Goal: Task Accomplishment & Management: Use online tool/utility

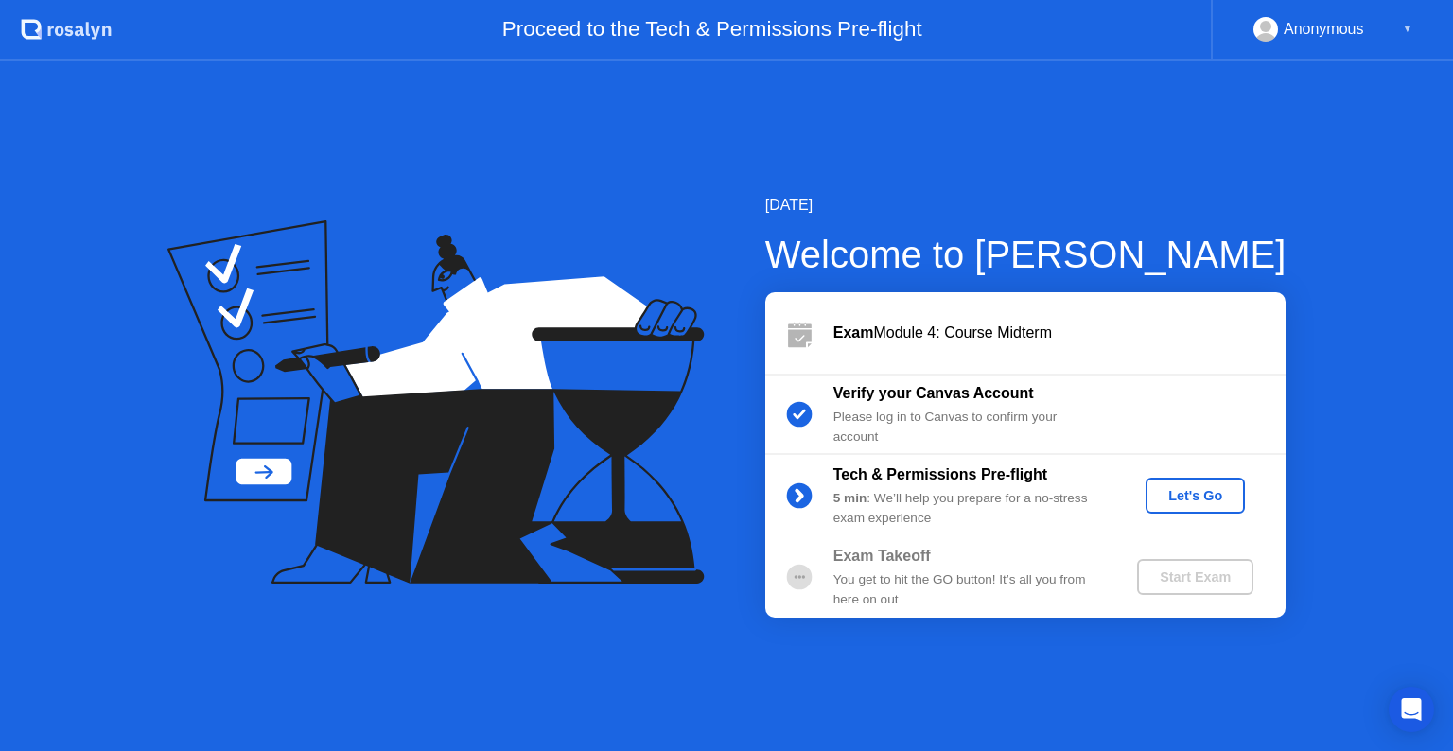
click at [1205, 497] on div "Let's Go" at bounding box center [1195, 495] width 84 height 15
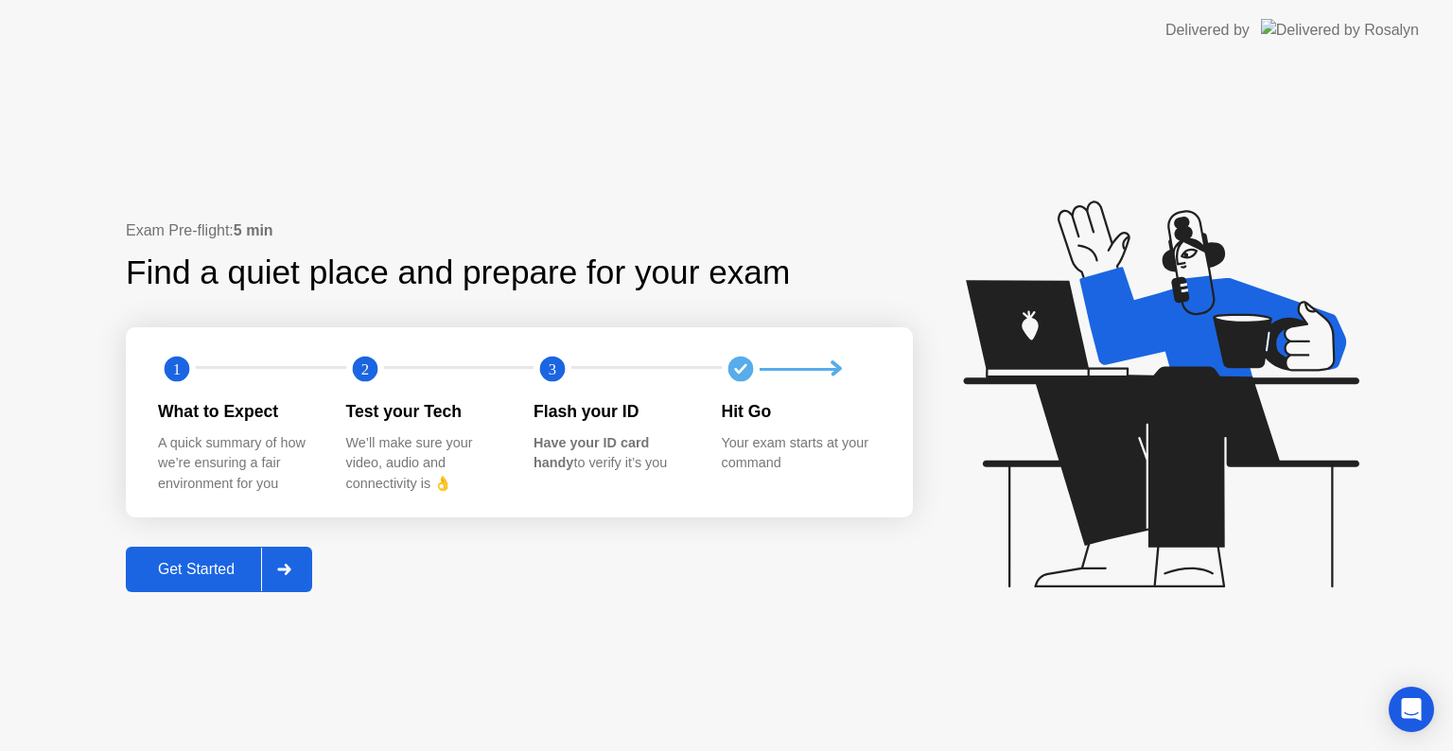
click at [216, 568] on div "Get Started" at bounding box center [197, 569] width 130 height 17
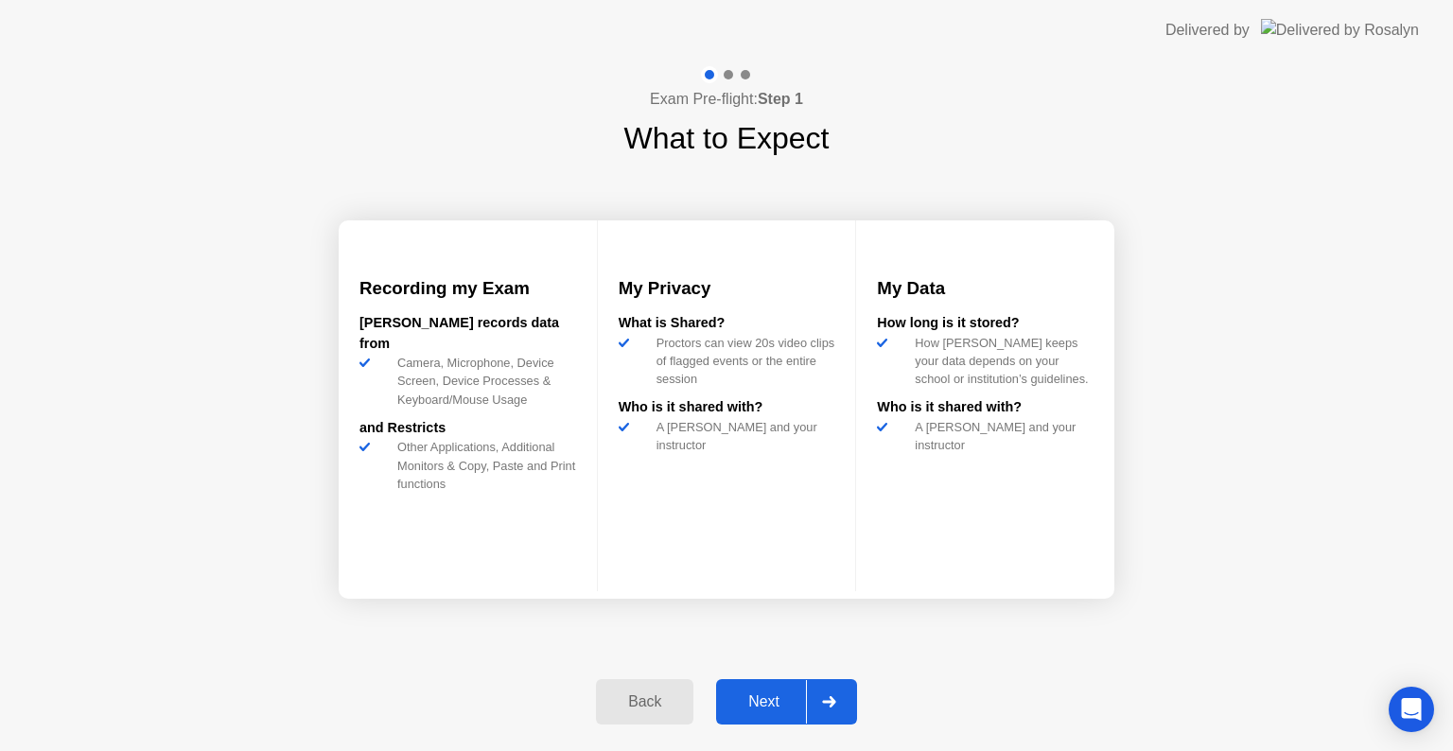
click at [778, 689] on button "Next" at bounding box center [786, 701] width 141 height 45
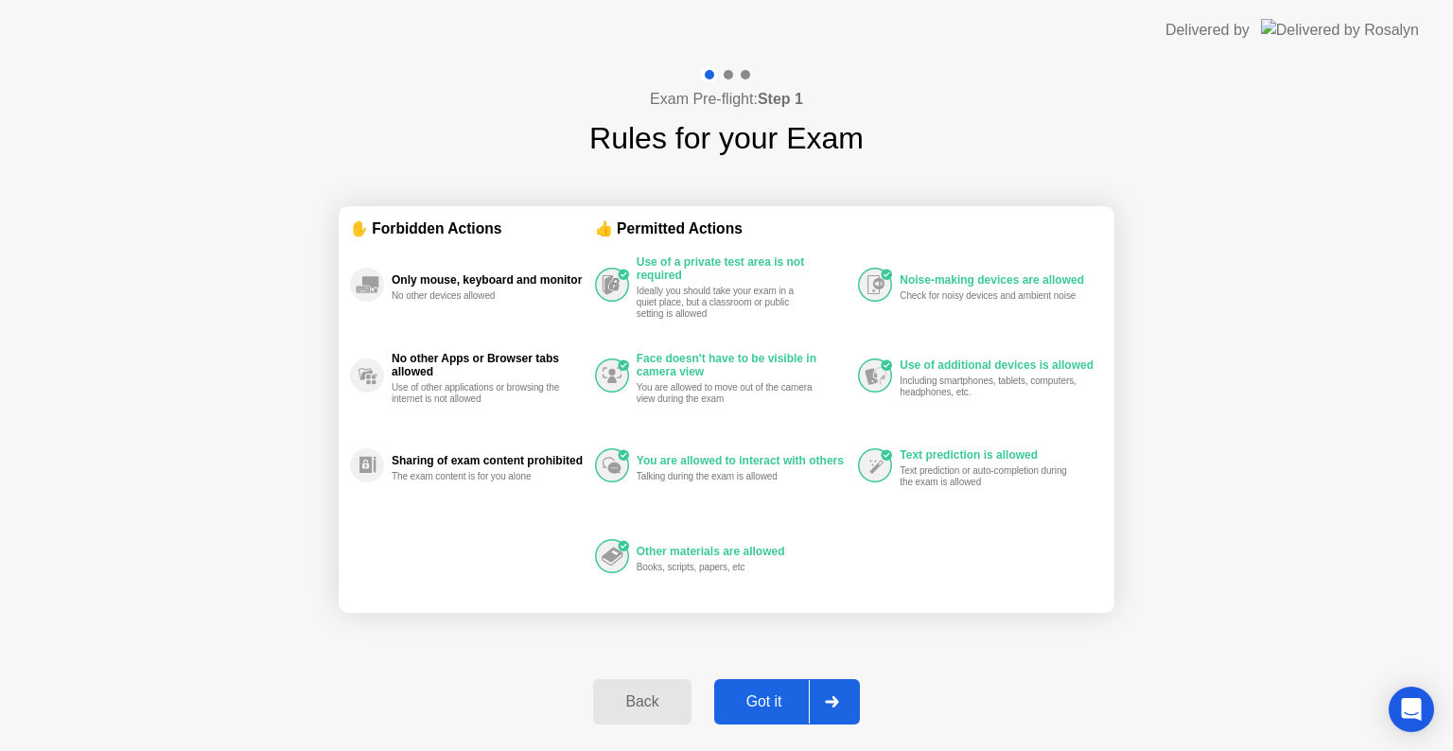
click at [778, 693] on div "Got it" at bounding box center [764, 701] width 89 height 17
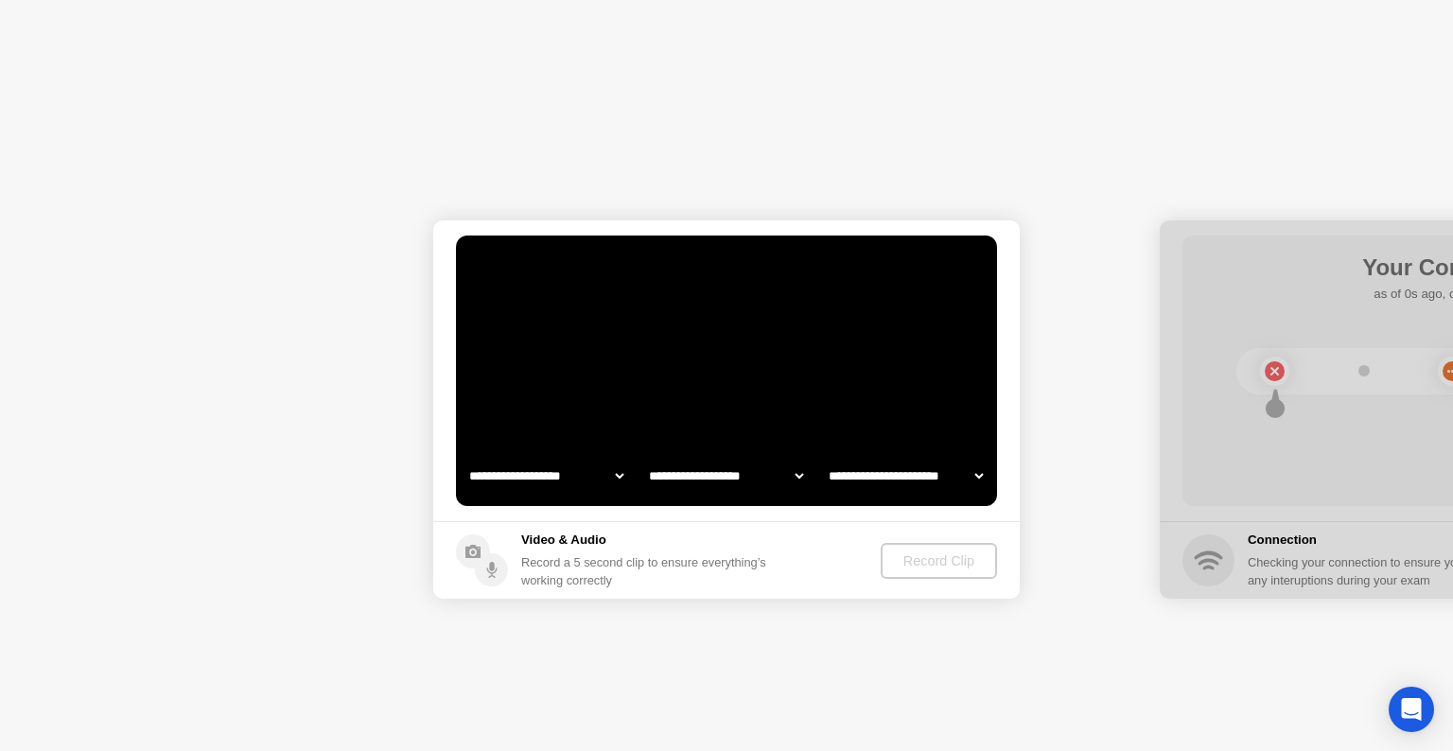
select select "**********"
select select "*******"
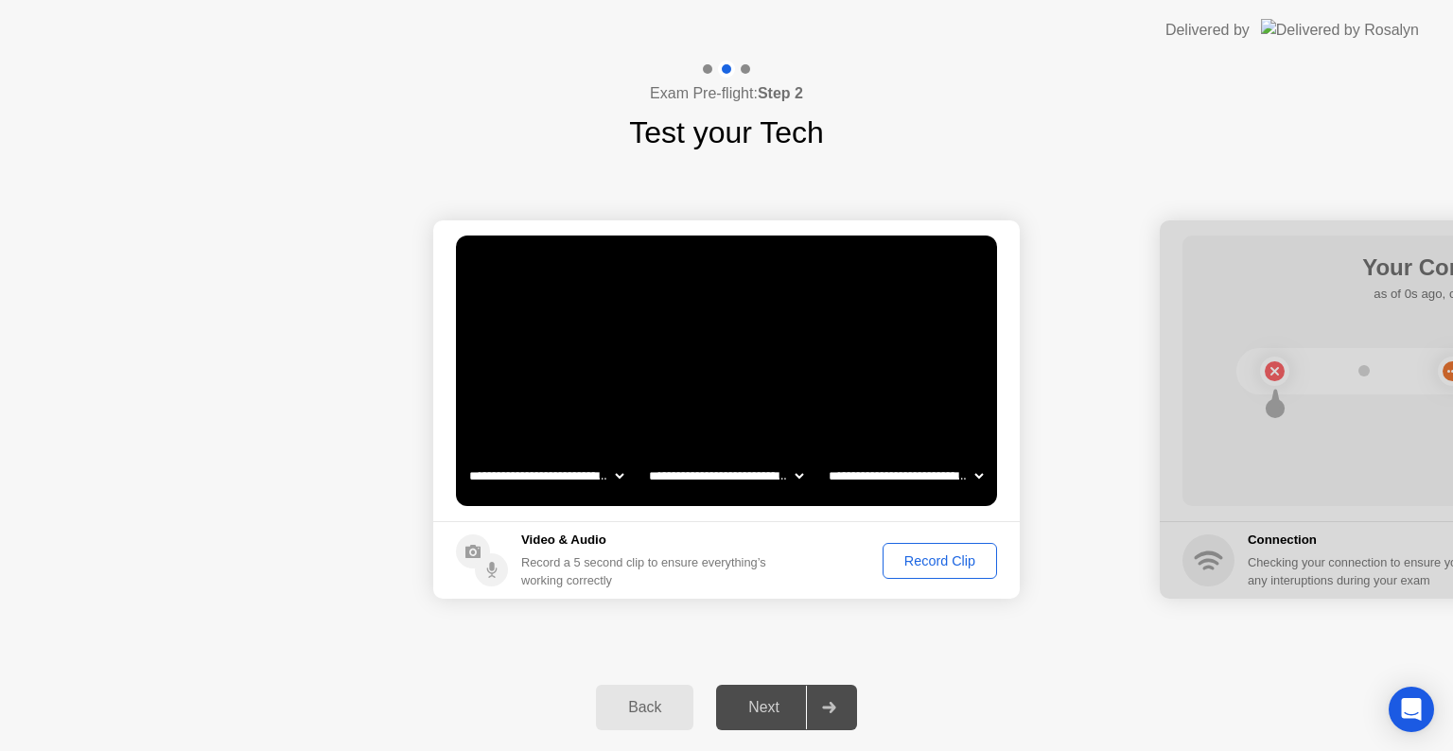
click at [931, 563] on div "Record Clip" at bounding box center [939, 560] width 101 height 15
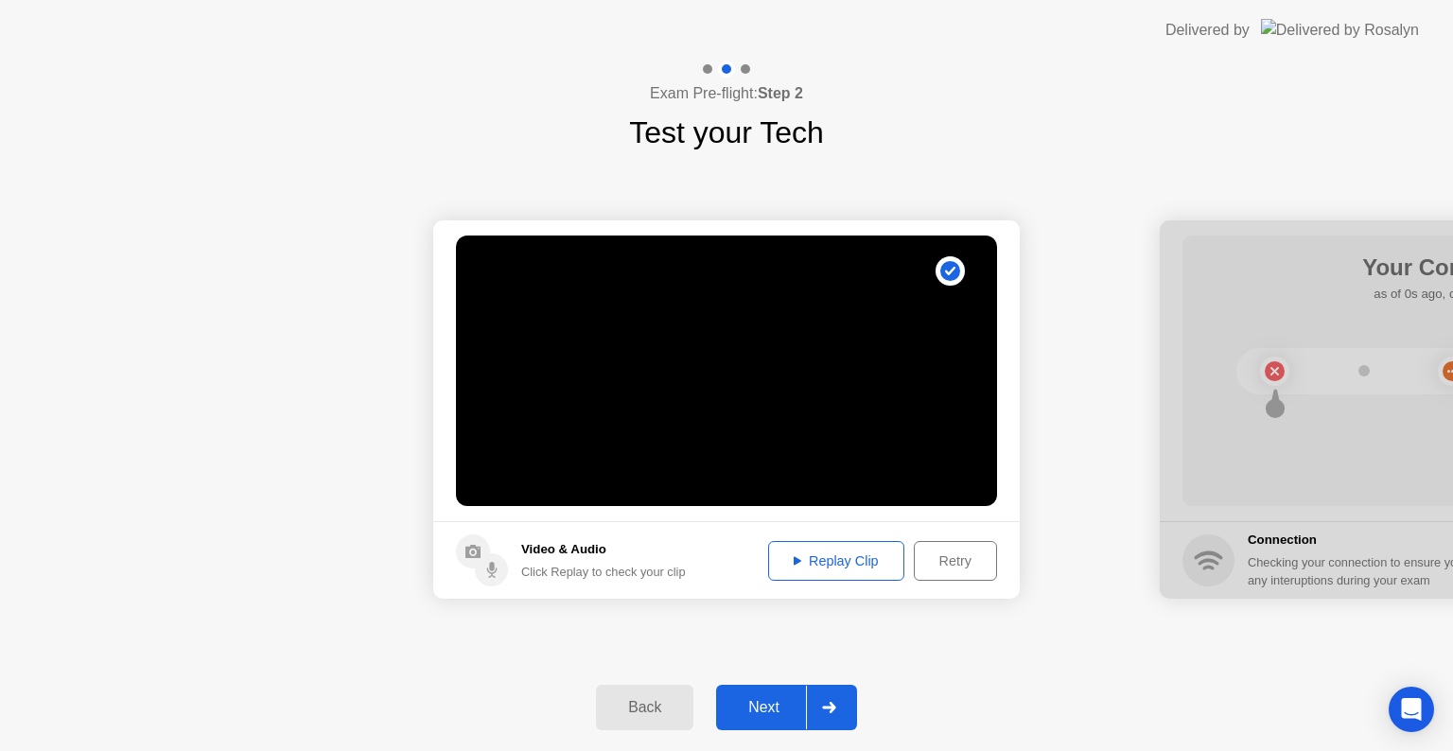
click at [765, 699] on div "Next" at bounding box center [764, 707] width 84 height 17
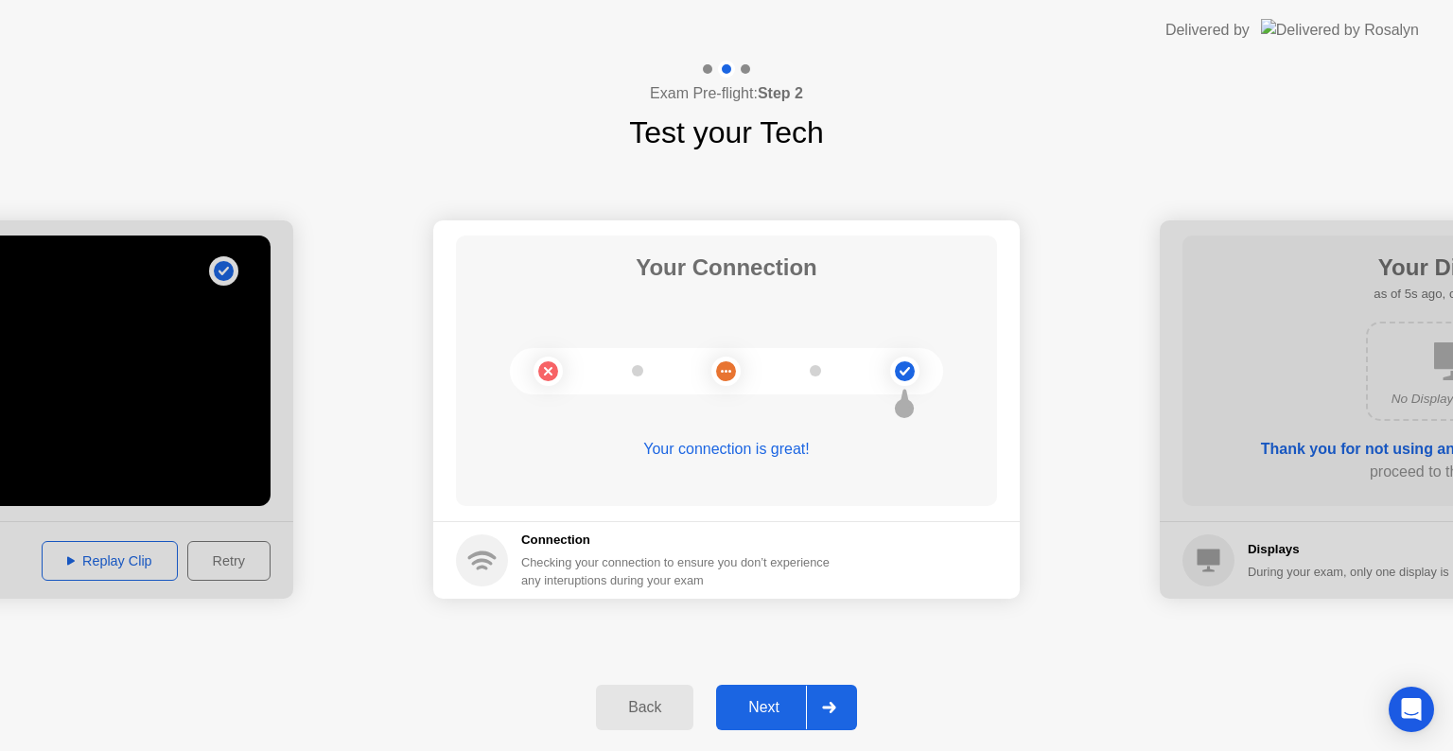
click at [828, 715] on div at bounding box center [828, 708] width 45 height 44
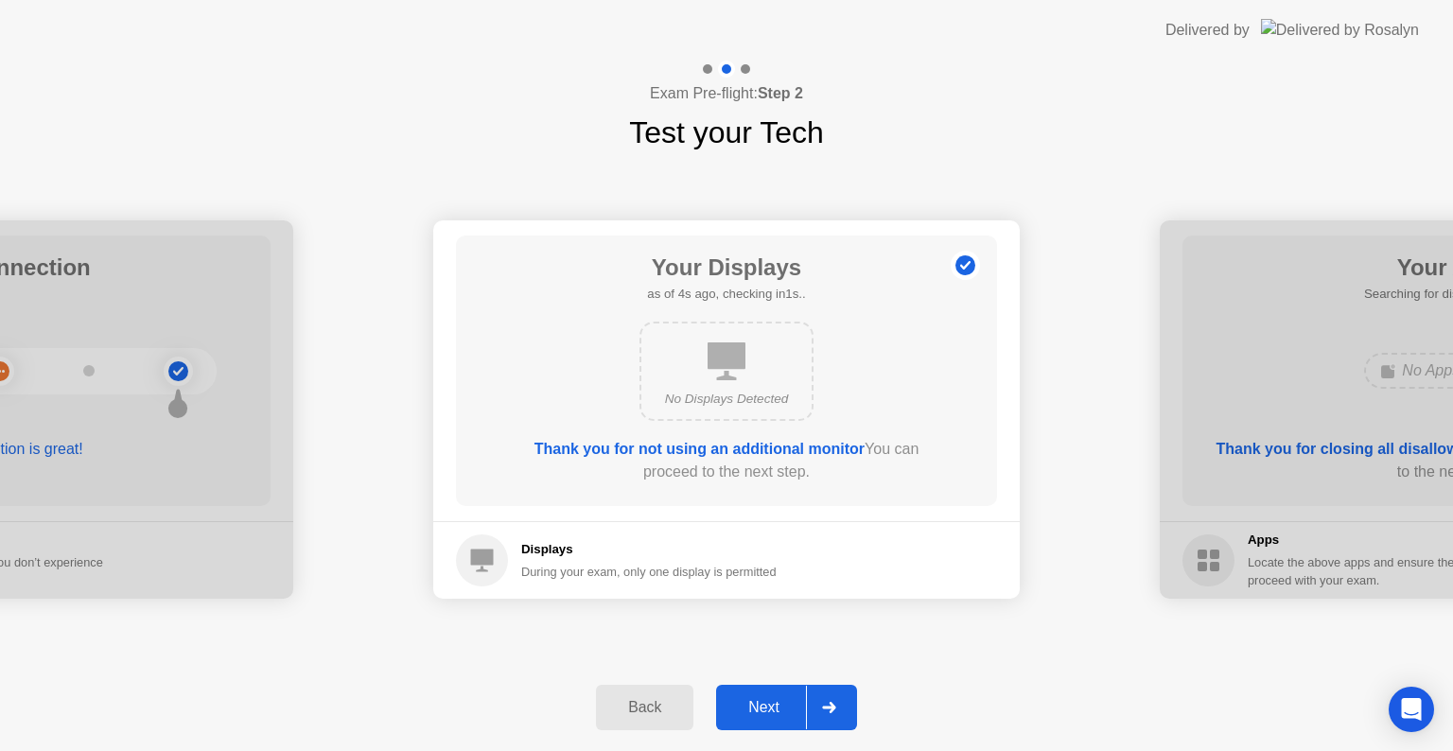
click at [831, 711] on icon at bounding box center [828, 707] width 13 height 11
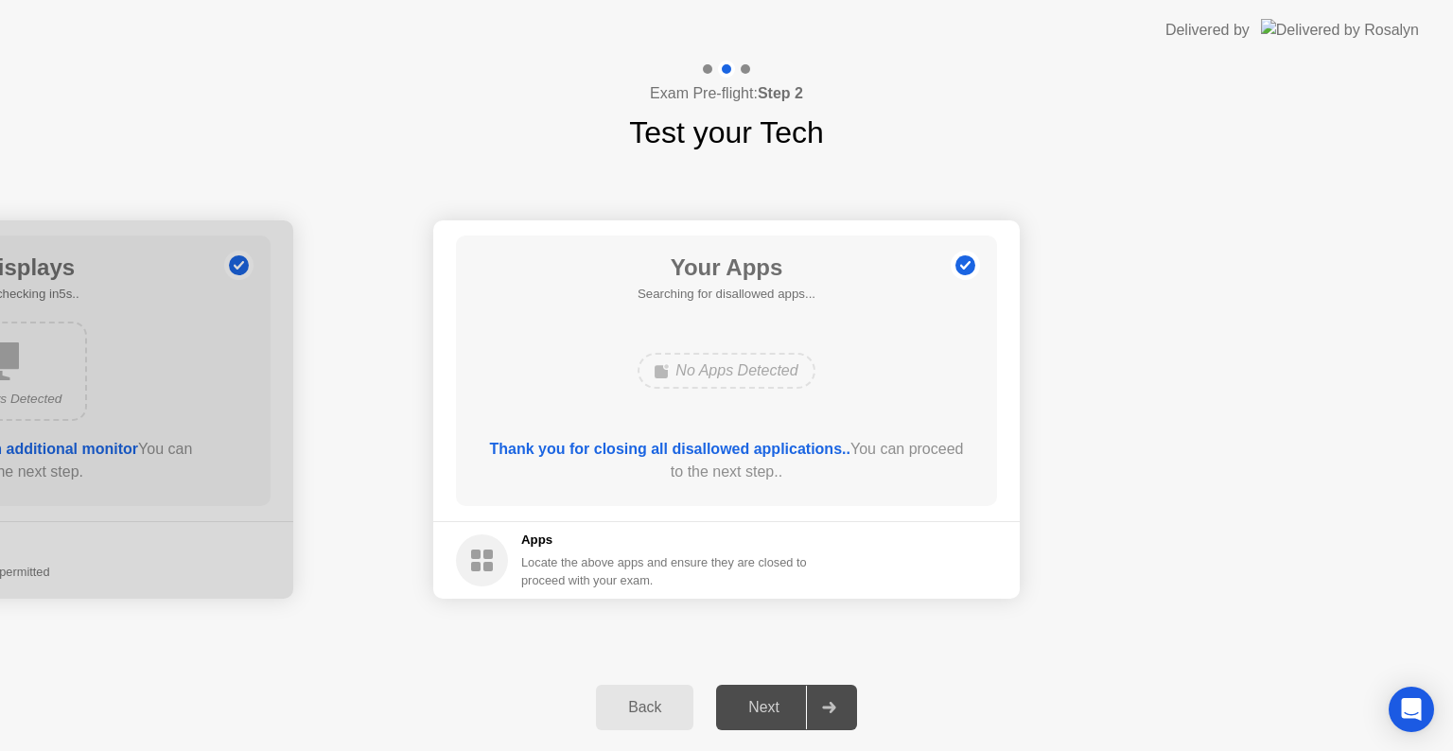
click at [673, 704] on div "Back" at bounding box center [645, 707] width 86 height 17
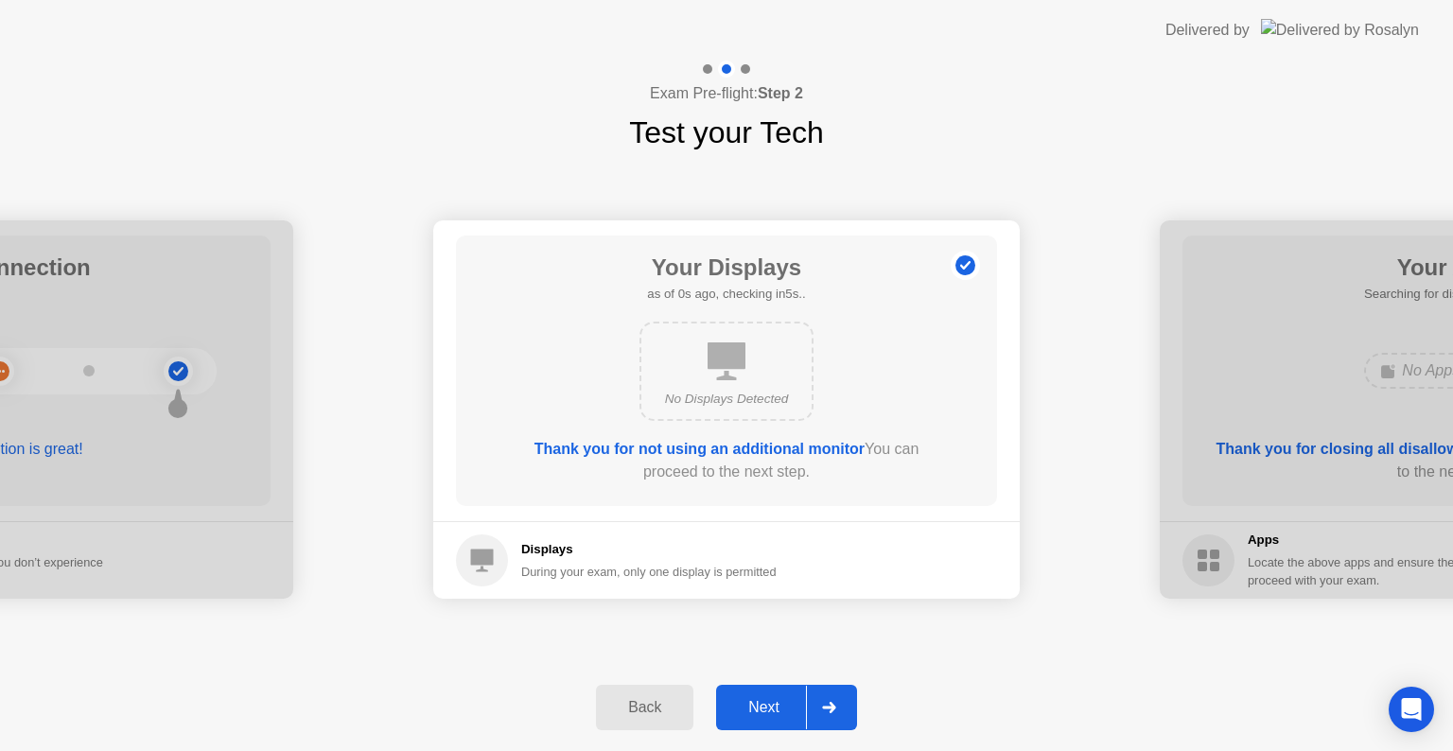
click at [817, 688] on div at bounding box center [828, 708] width 45 height 44
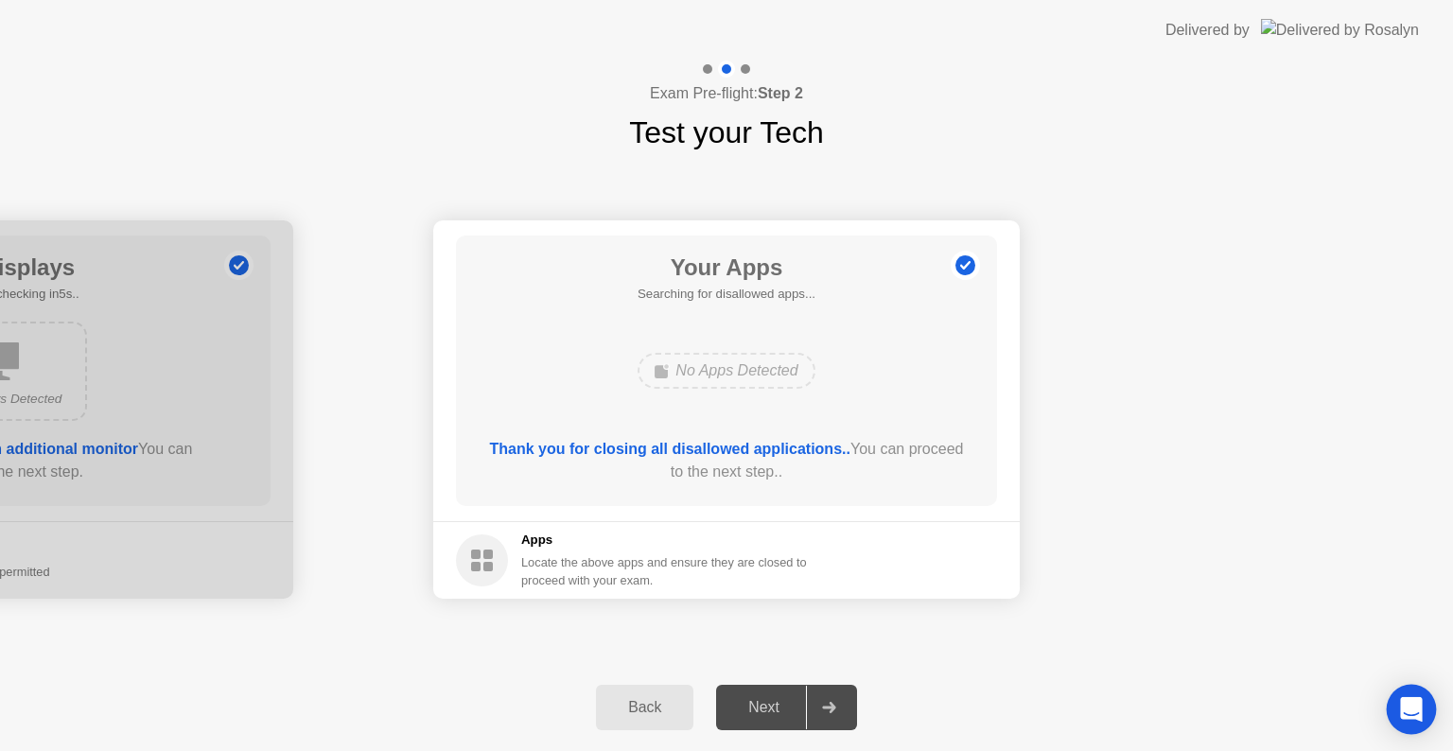
click at [1411, 701] on icon "Open Intercom Messenger" at bounding box center [1411, 709] width 22 height 25
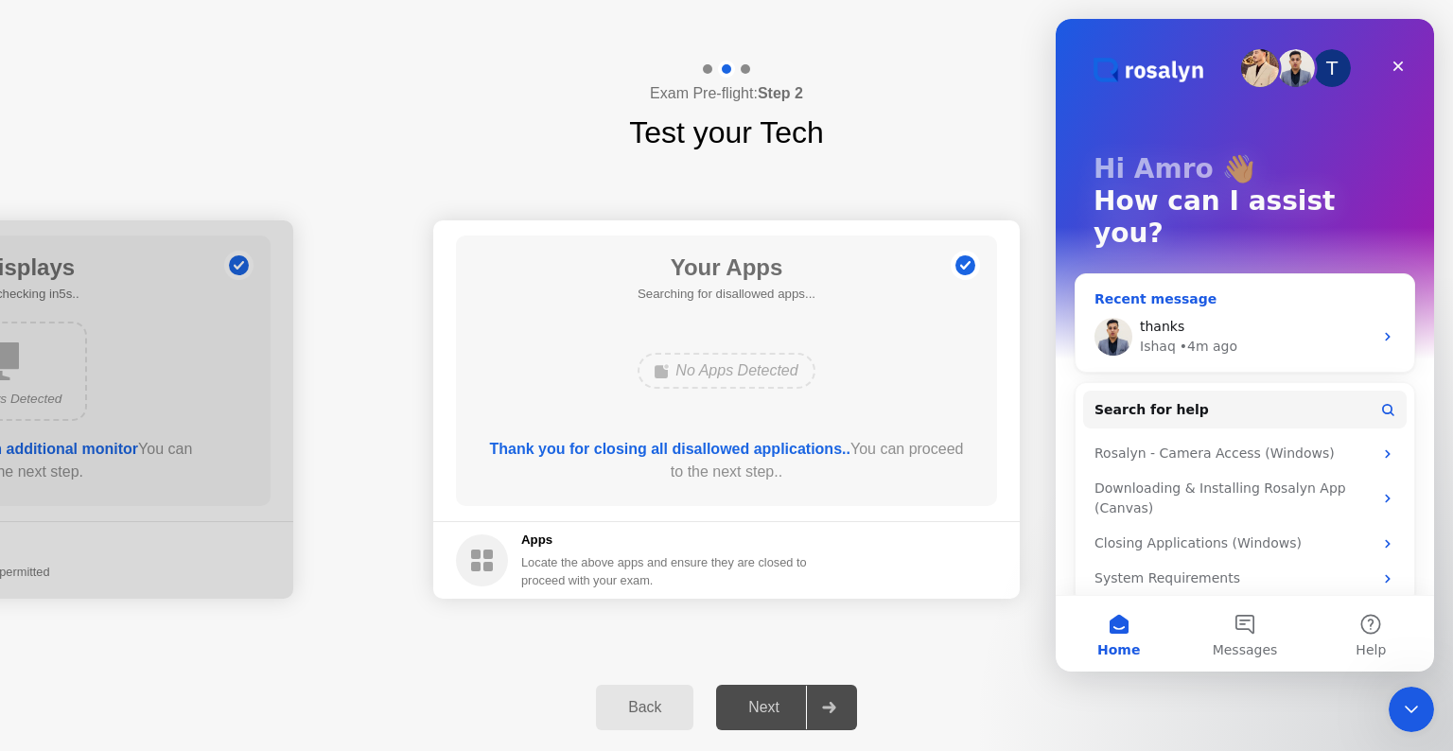
click at [1389, 329] on icon "Intercom messenger" at bounding box center [1387, 336] width 15 height 15
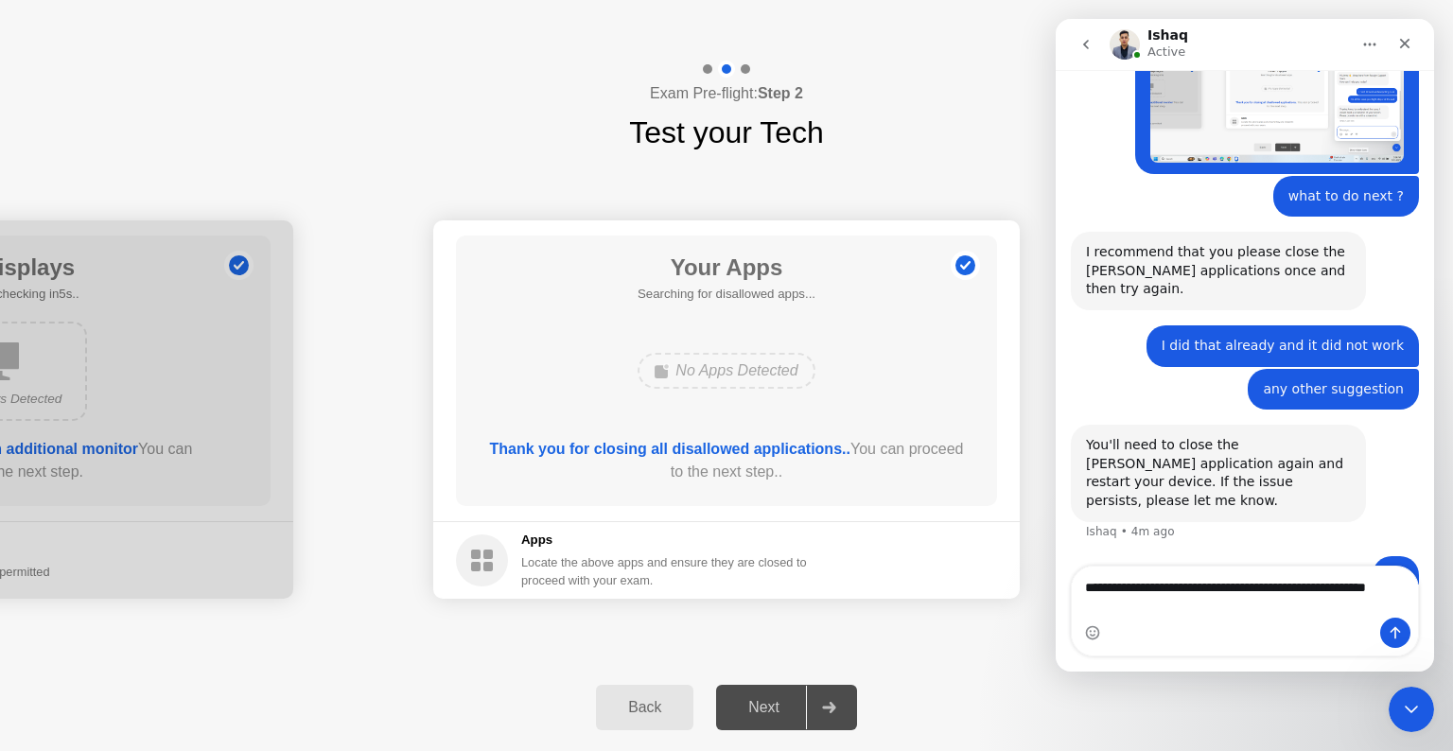
scroll to position [1367, 0]
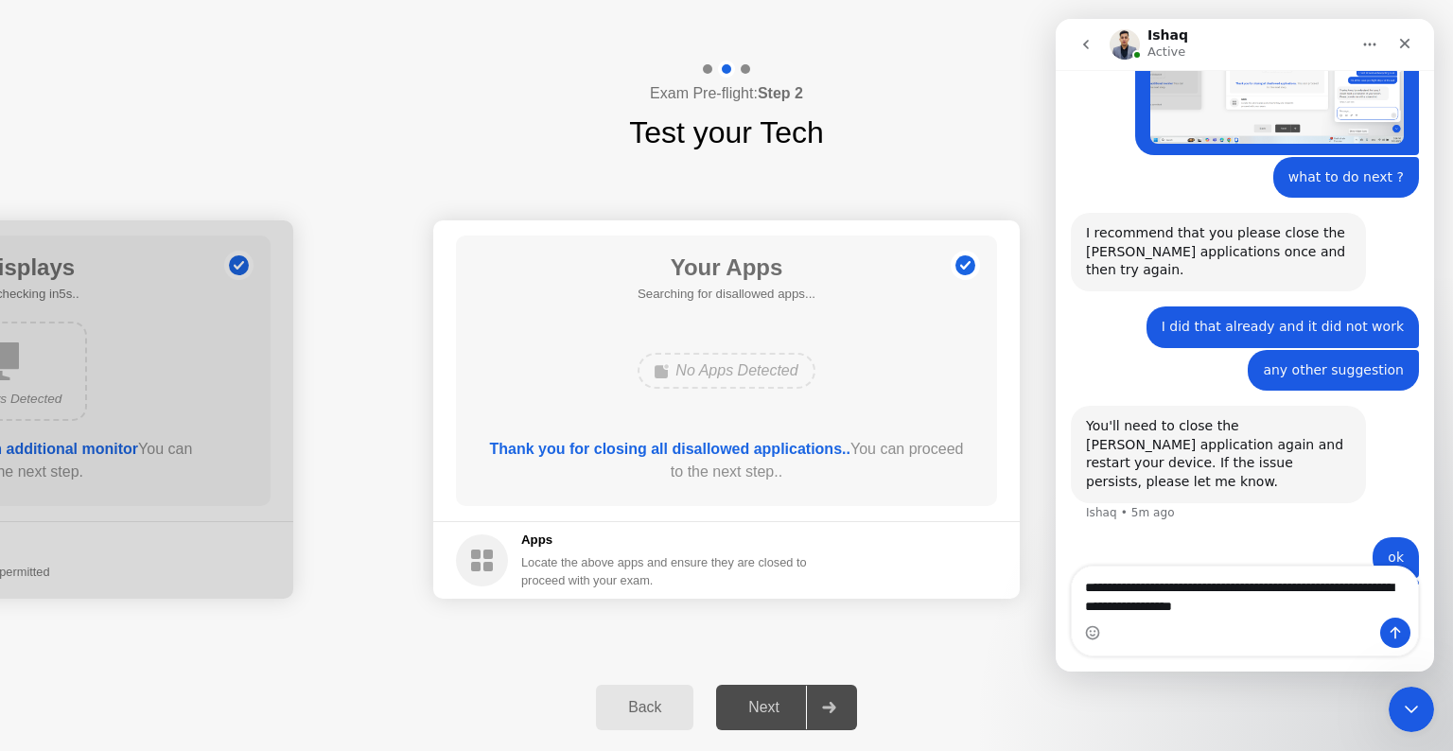
type textarea "**********"
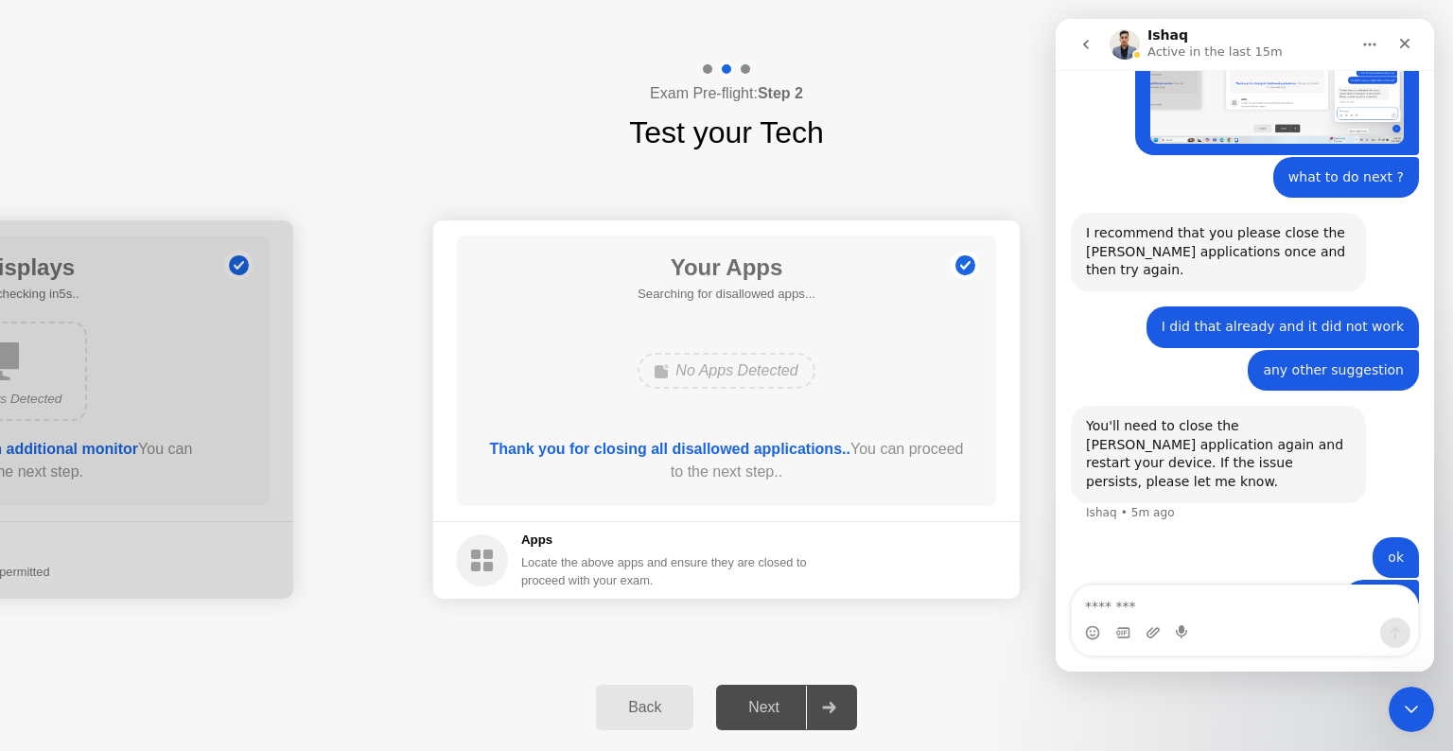
scroll to position [1411, 0]
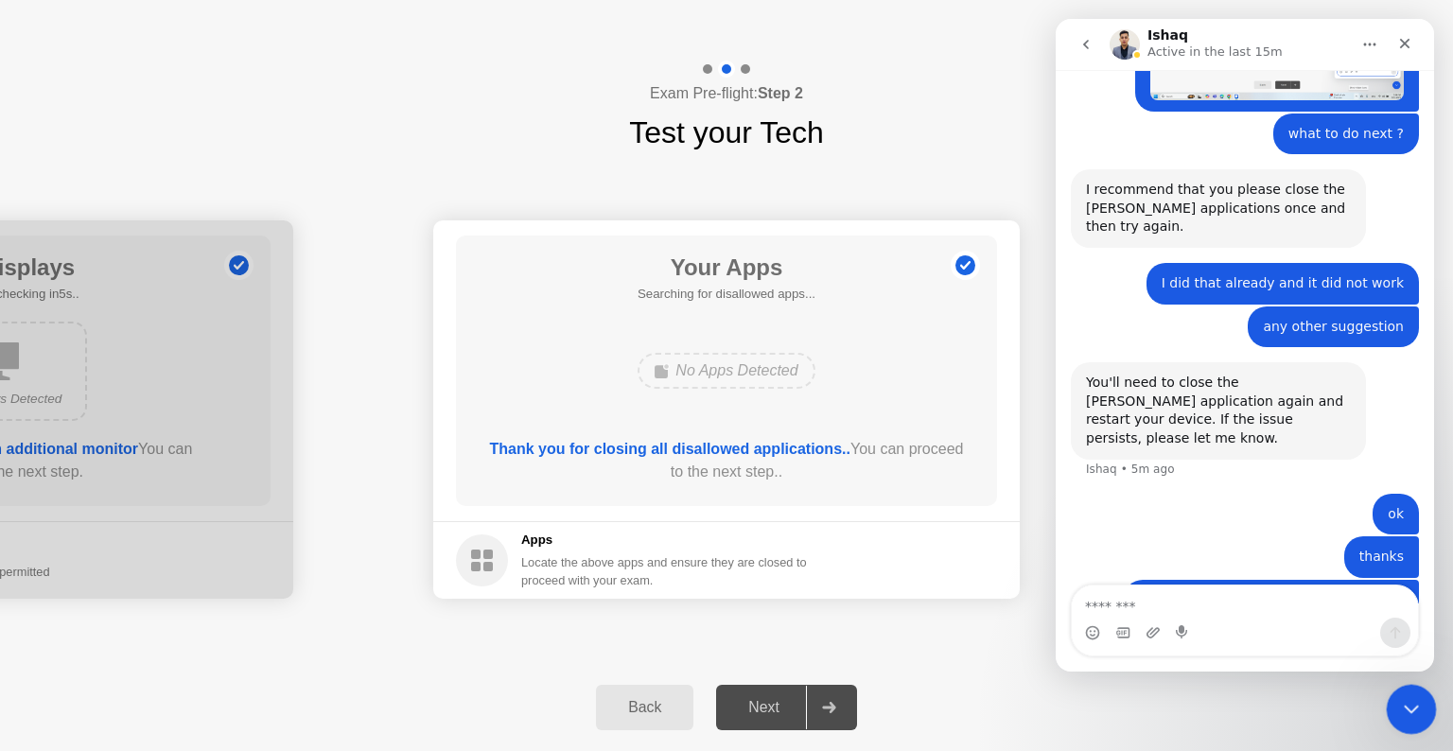
click at [1416, 693] on div "Close Intercom Messenger" at bounding box center [1408, 706] width 45 height 45
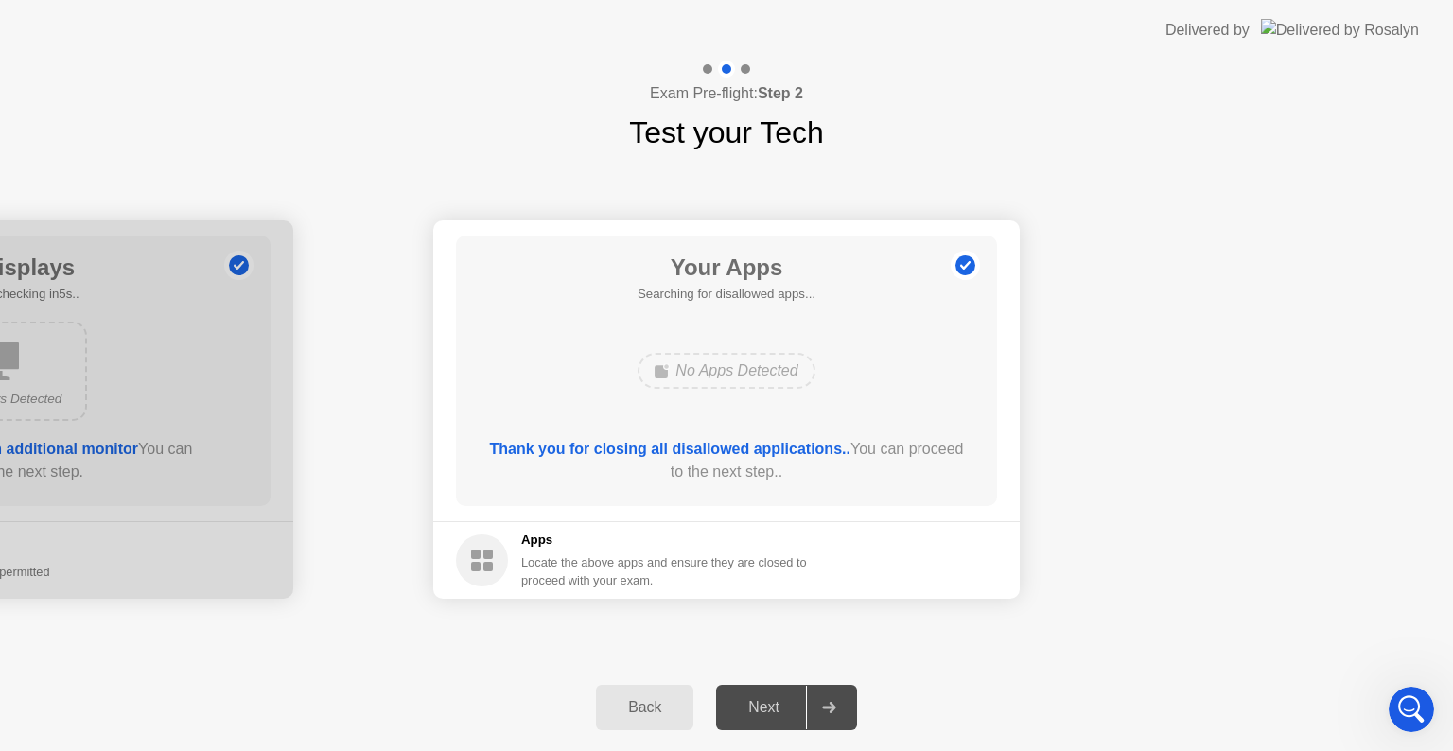
click at [829, 718] on div at bounding box center [828, 708] width 45 height 44
drag, startPoint x: 711, startPoint y: 693, endPoint x: 675, endPoint y: 688, distance: 36.3
click at [692, 692] on div "Back Next" at bounding box center [726, 707] width 1453 height 87
click at [644, 681] on div "Back Next" at bounding box center [726, 707] width 1453 height 87
click at [649, 707] on div "Back" at bounding box center [645, 707] width 86 height 17
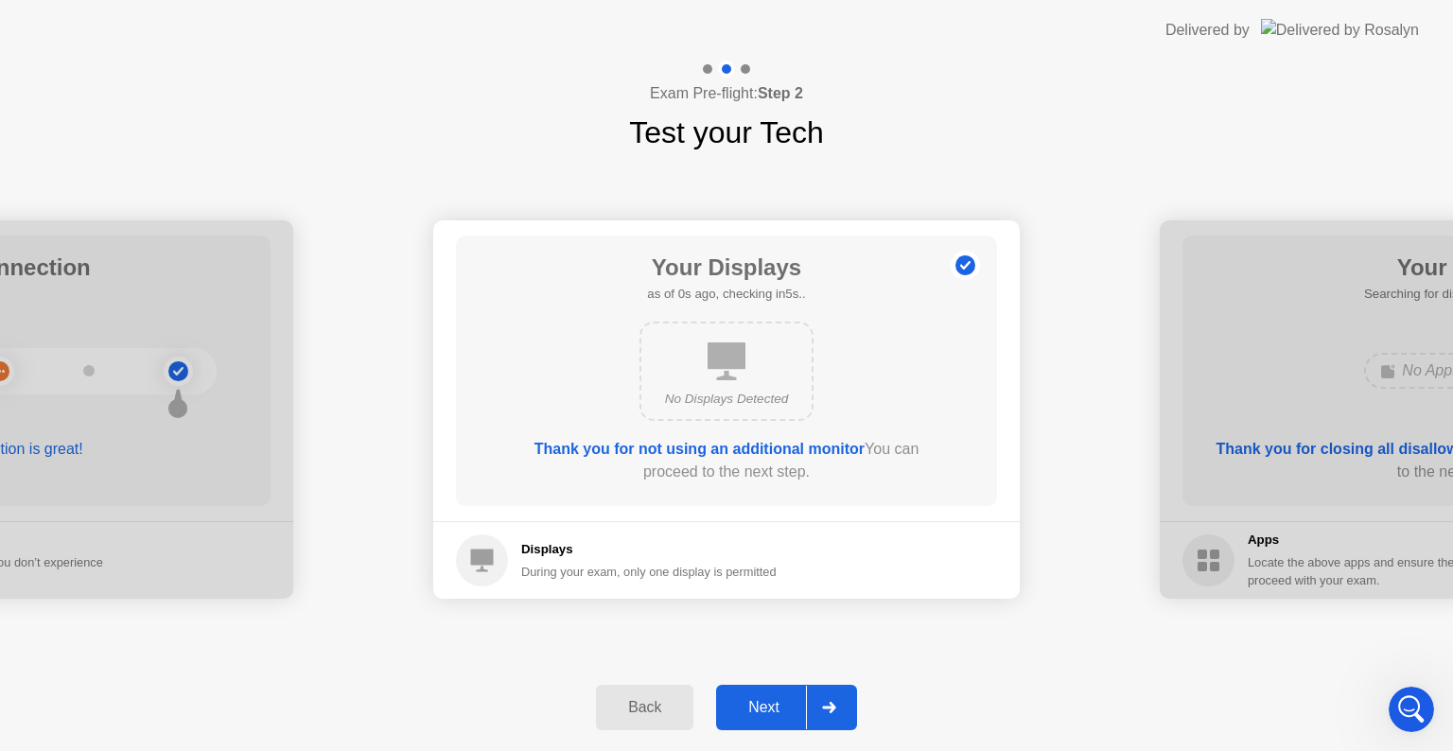
click at [790, 711] on div "Next" at bounding box center [764, 707] width 84 height 17
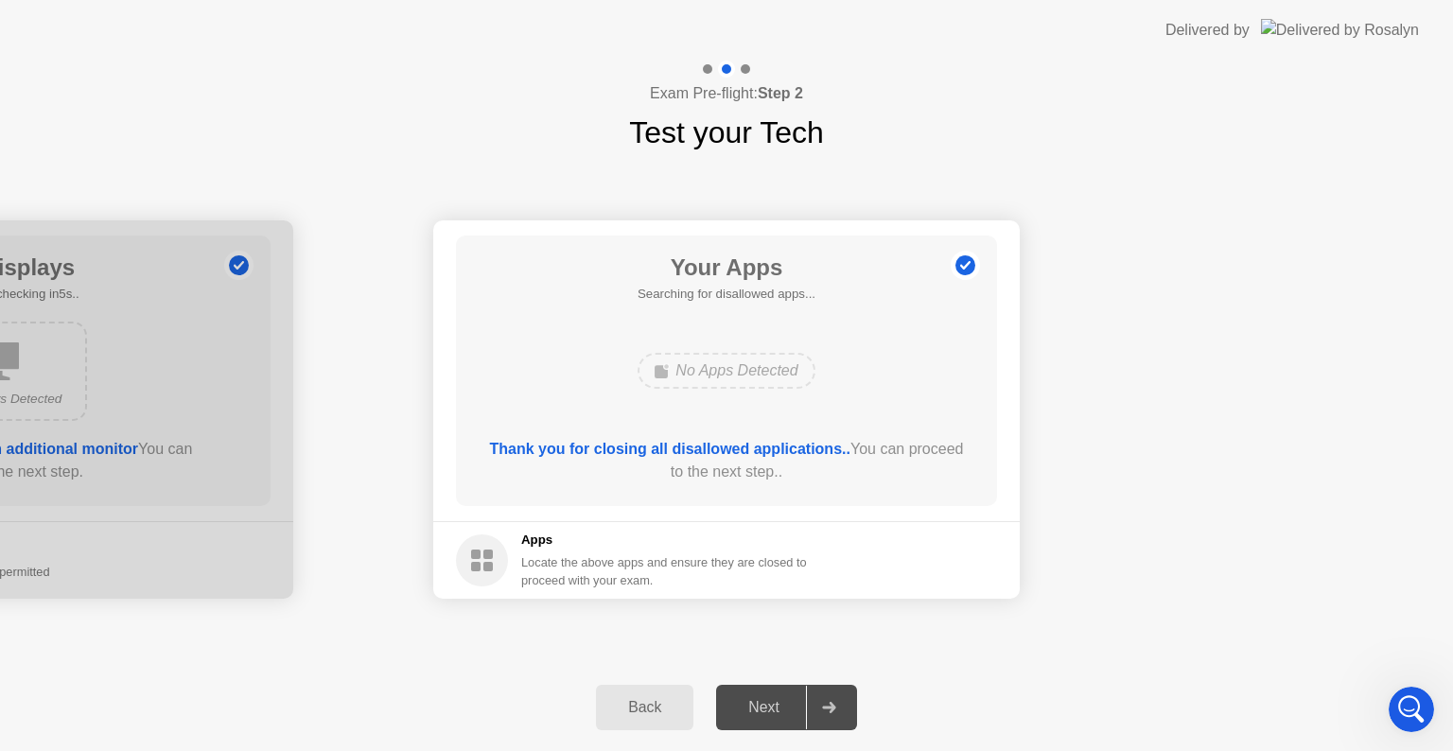
click at [832, 715] on div at bounding box center [828, 708] width 45 height 44
drag, startPoint x: 728, startPoint y: 710, endPoint x: 783, endPoint y: 583, distance: 139.4
click at [735, 705] on div "Next" at bounding box center [764, 707] width 84 height 17
click at [1413, 689] on div "Open Intercom Messenger" at bounding box center [1408, 706] width 62 height 62
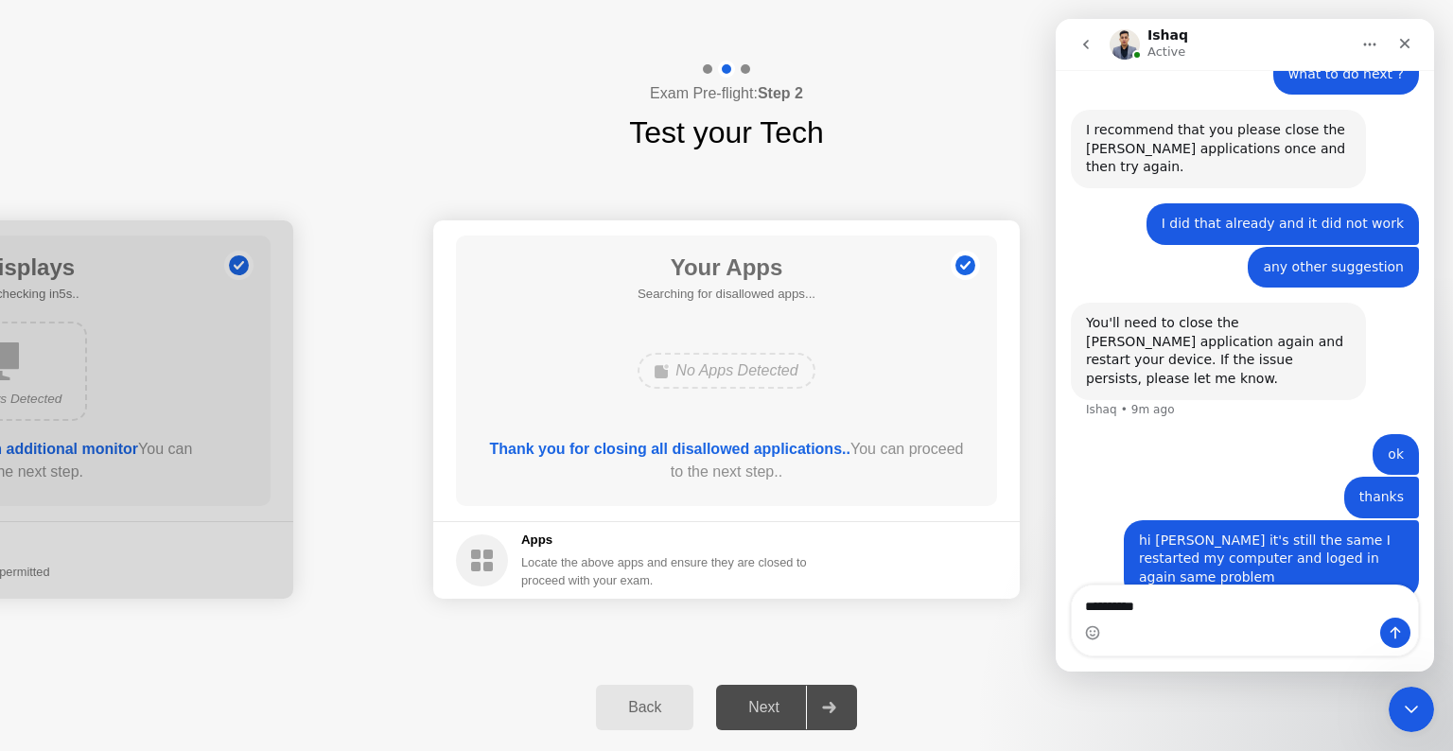
scroll to position [1483, 0]
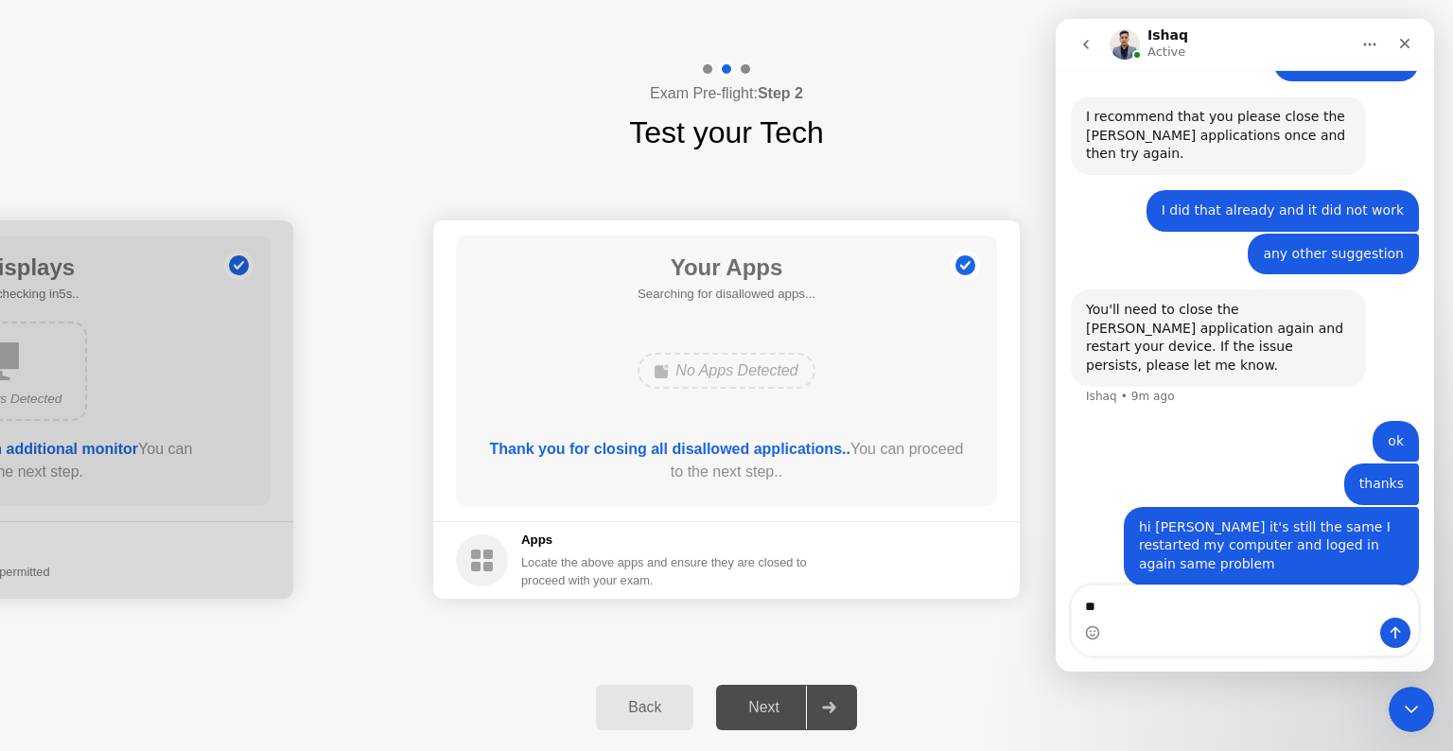
type textarea "*"
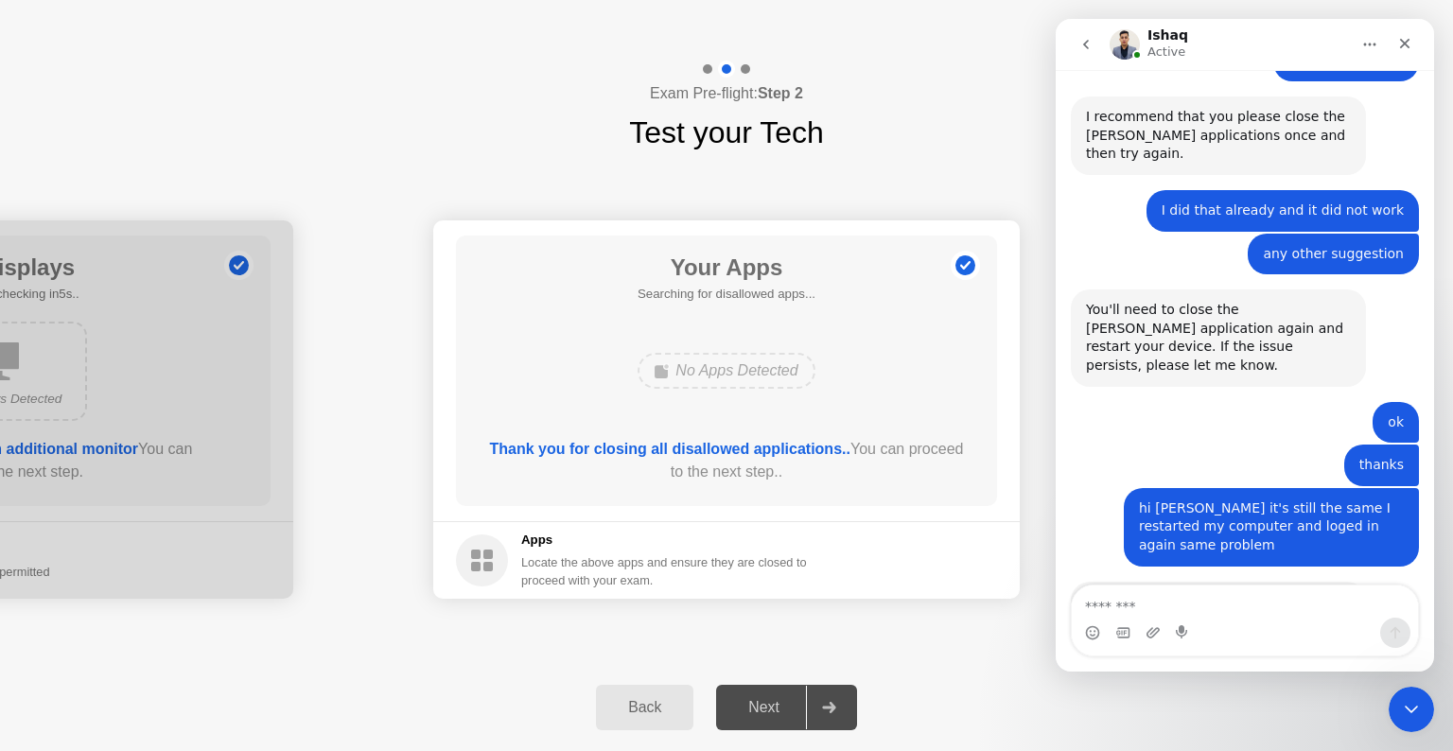
scroll to position [1485, 0]
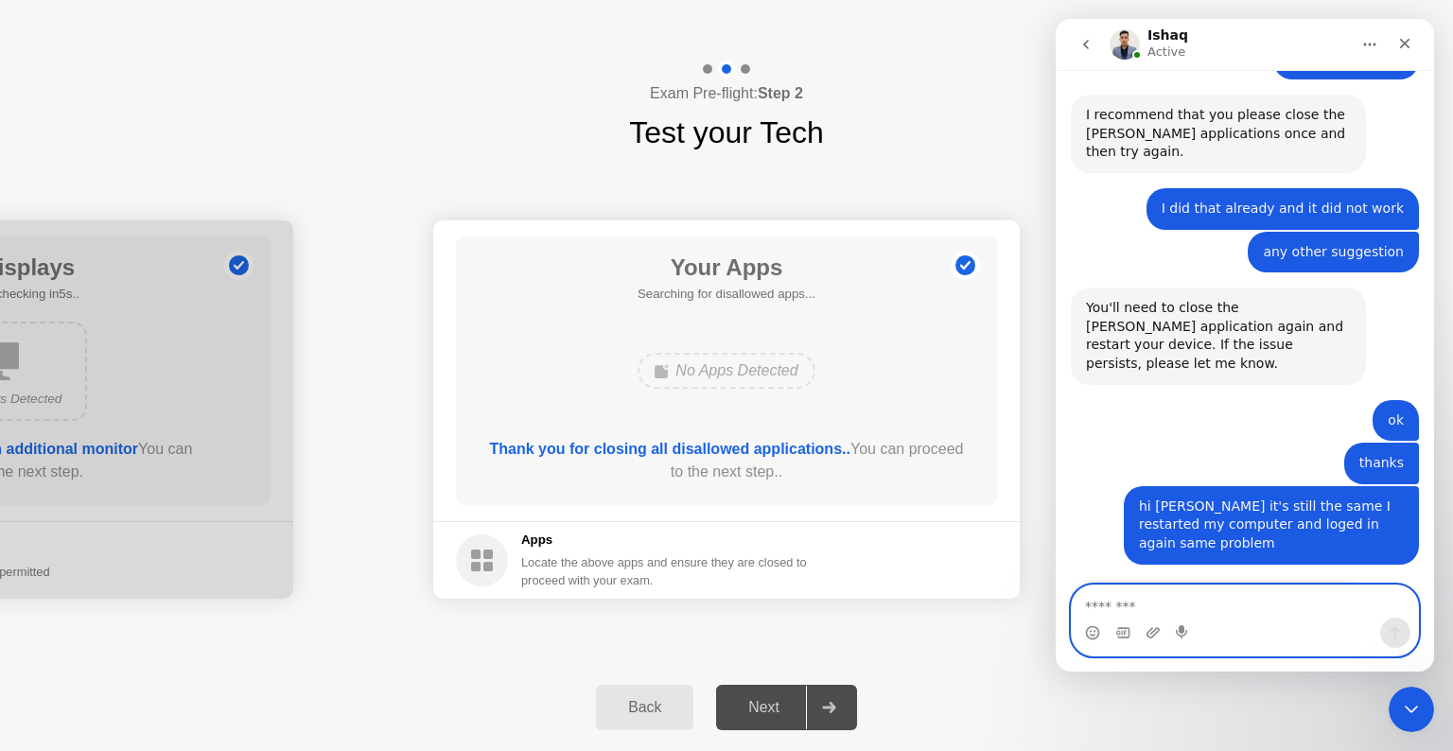
click at [1197, 604] on textarea "Message…" at bounding box center [1245, 602] width 346 height 32
type textarea "**********"
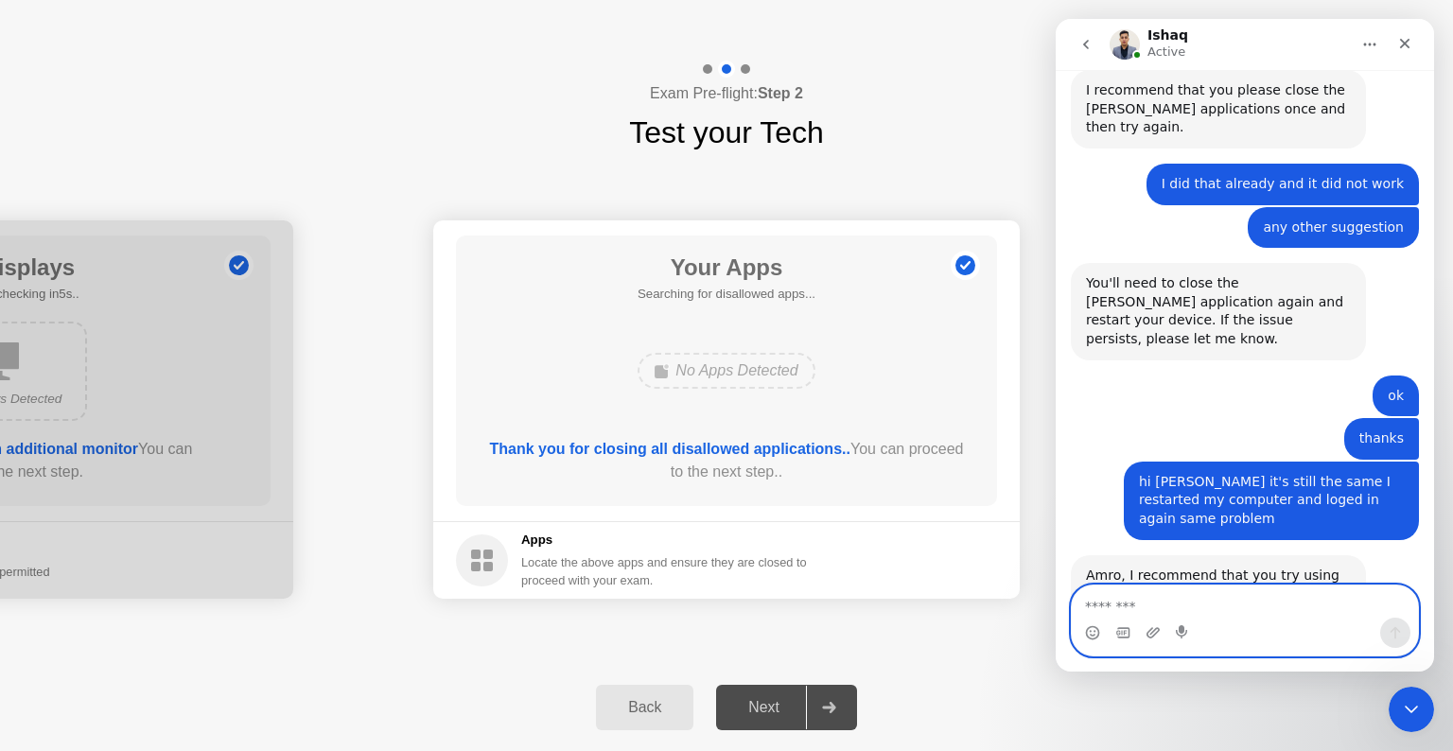
scroll to position [1541, 0]
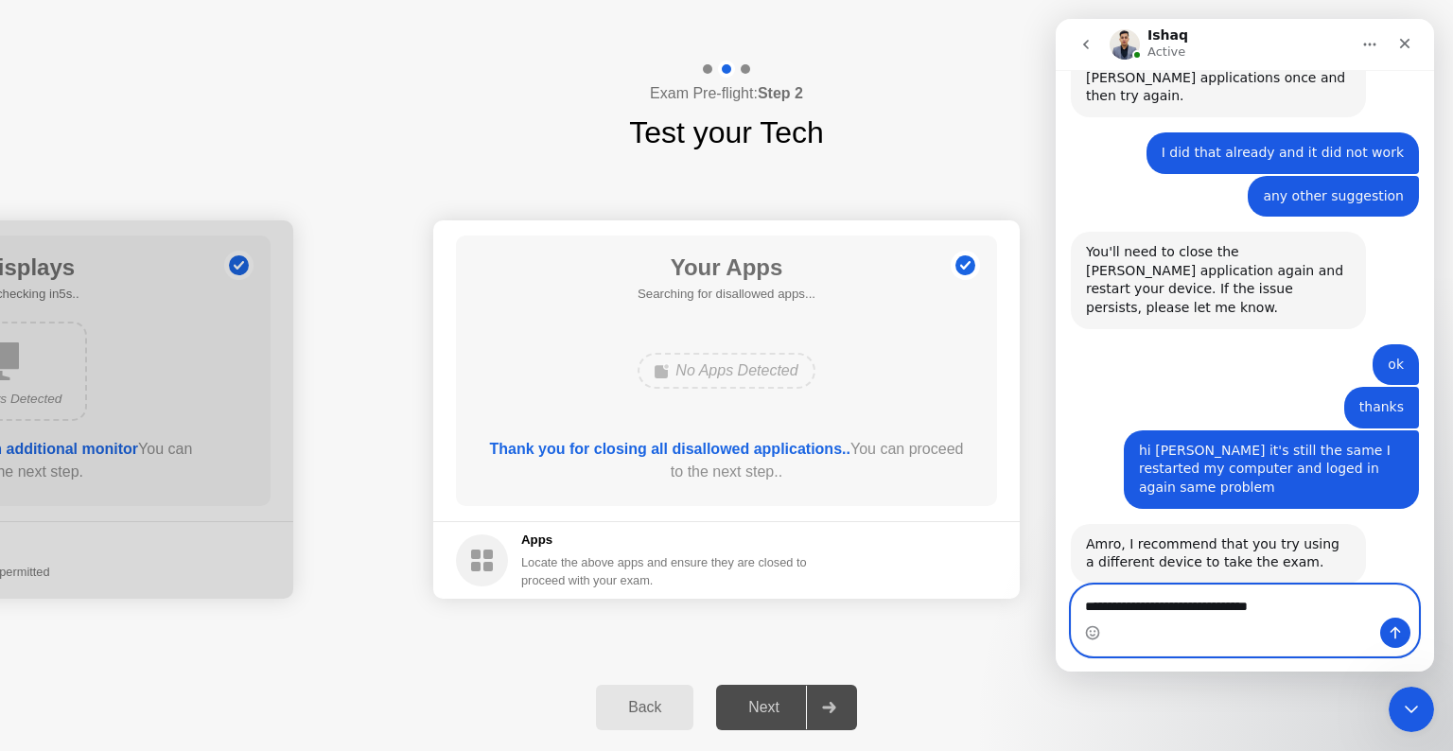
type textarea "**********"
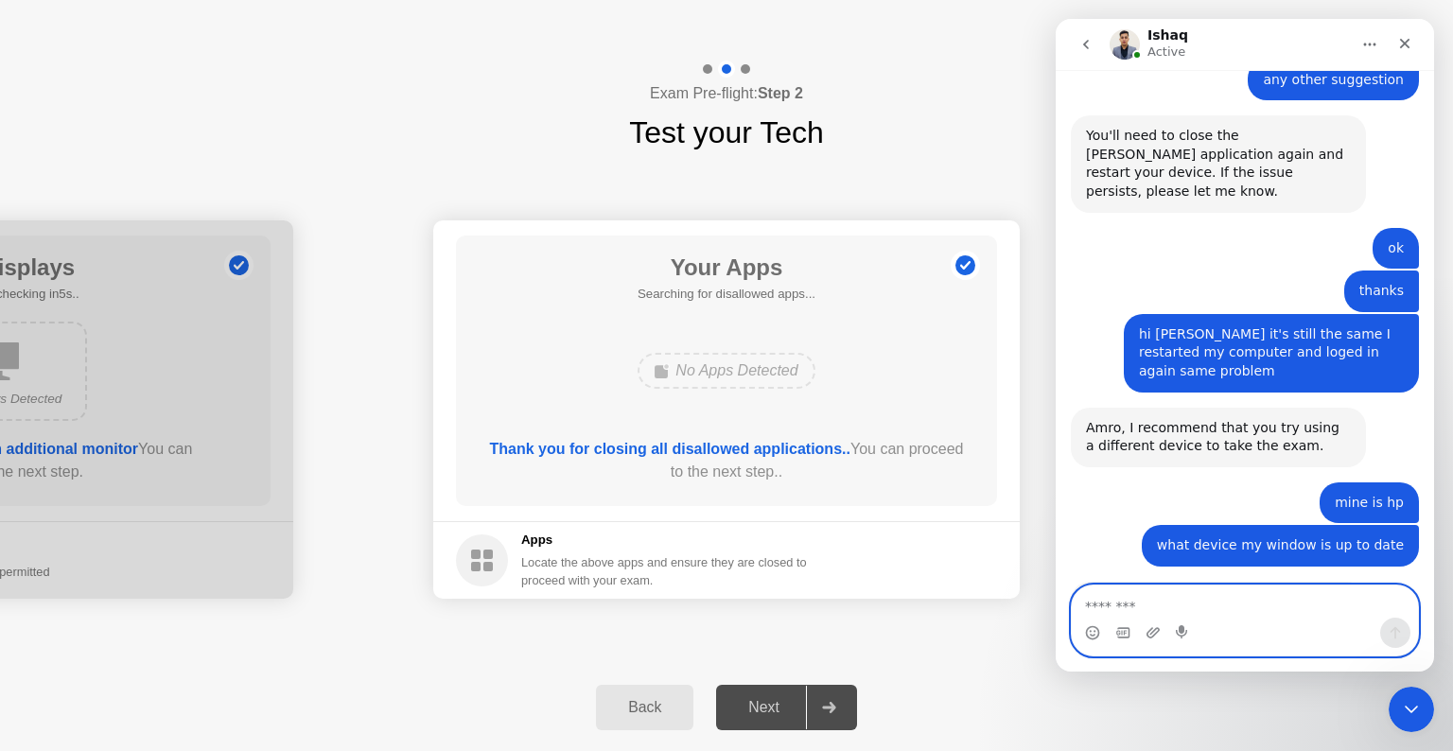
scroll to position [1659, 0]
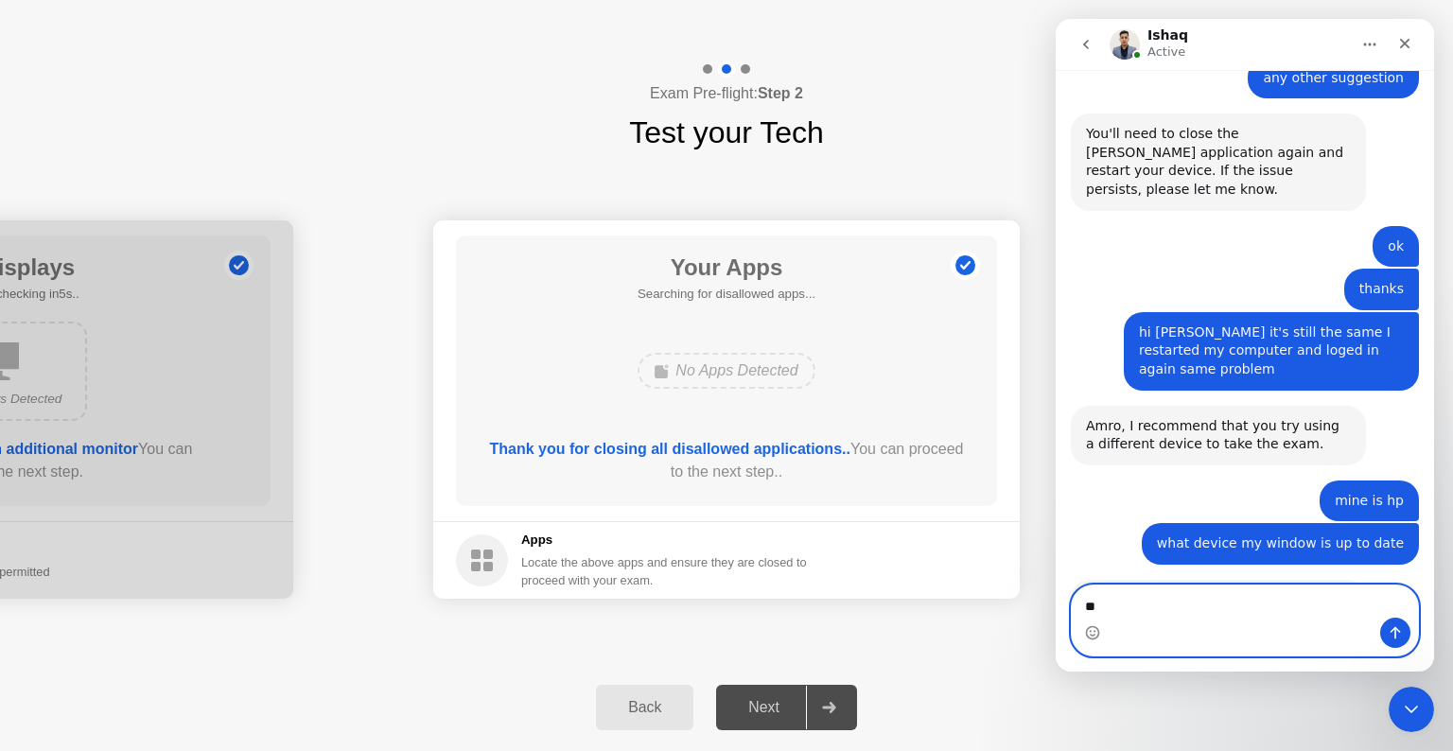
type textarea "***"
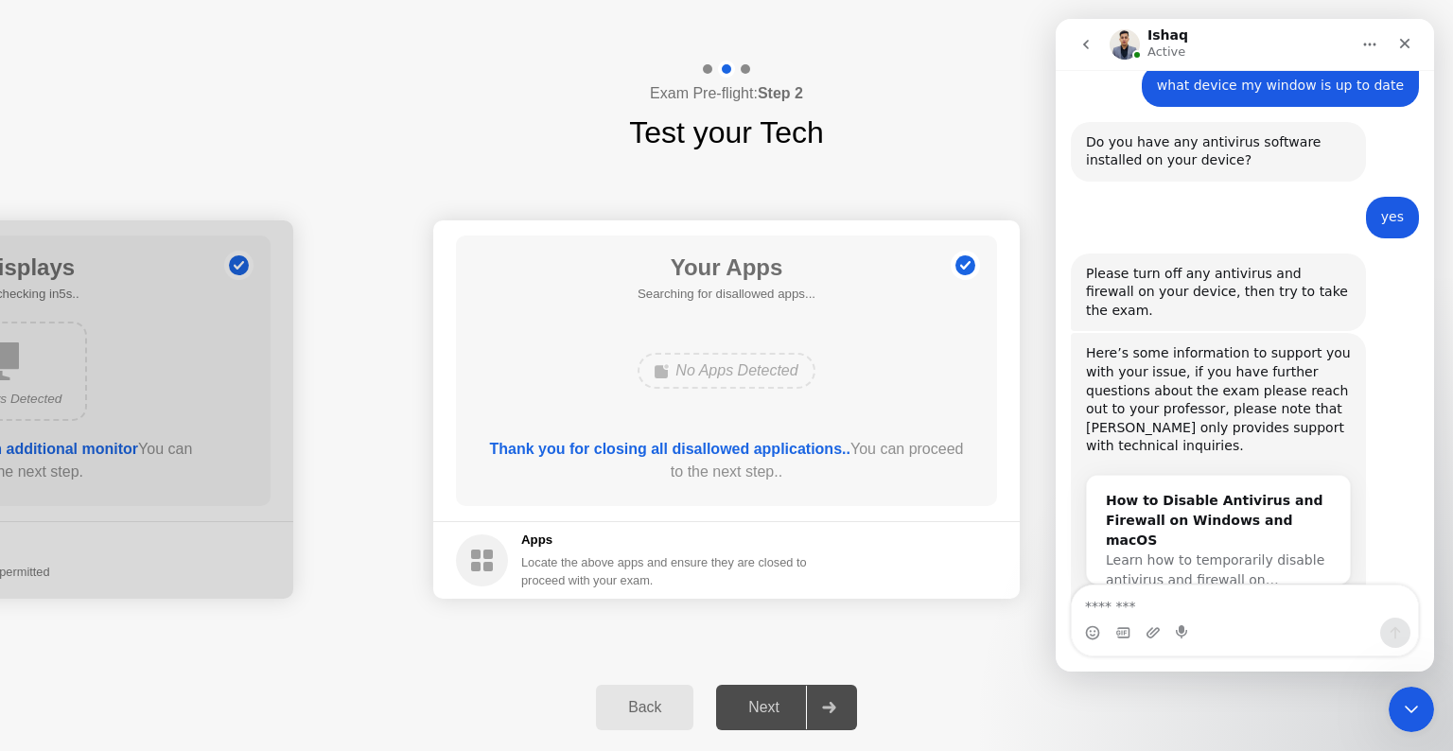
scroll to position [2118, 0]
click at [1412, 49] on icon "Close" at bounding box center [1404, 43] width 15 height 15
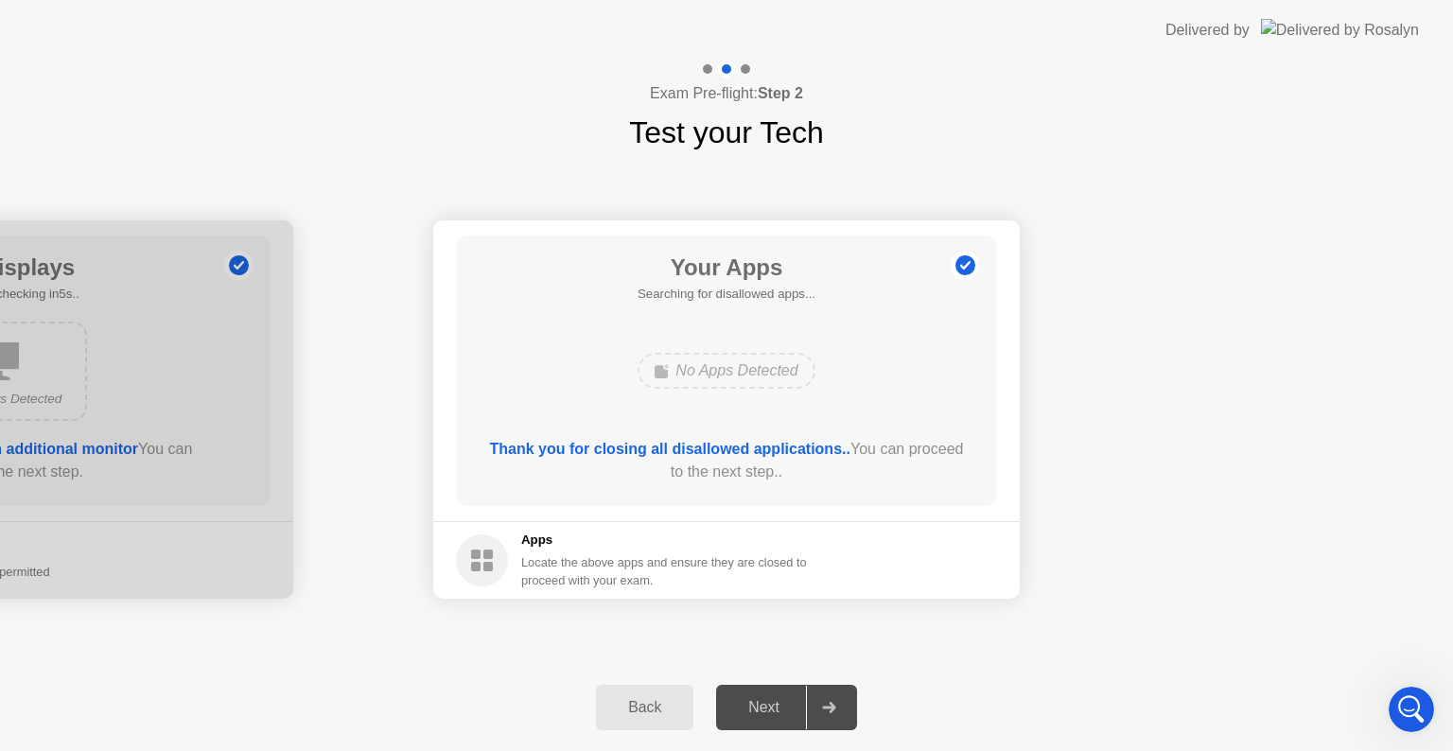
click at [654, 739] on div "Back Next" at bounding box center [726, 707] width 1453 height 87
click at [664, 701] on div "Back" at bounding box center [645, 707] width 86 height 17
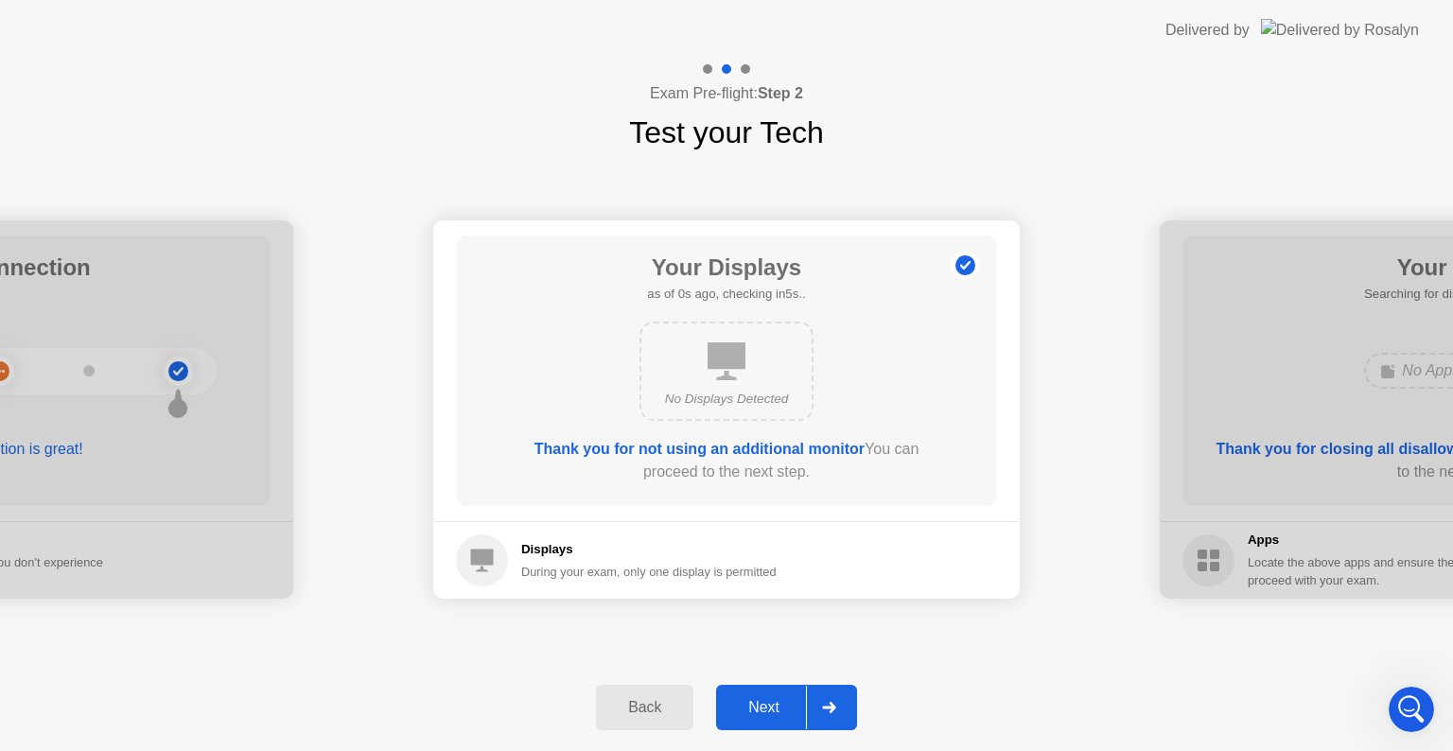
click at [791, 693] on button "Next" at bounding box center [786, 707] width 141 height 45
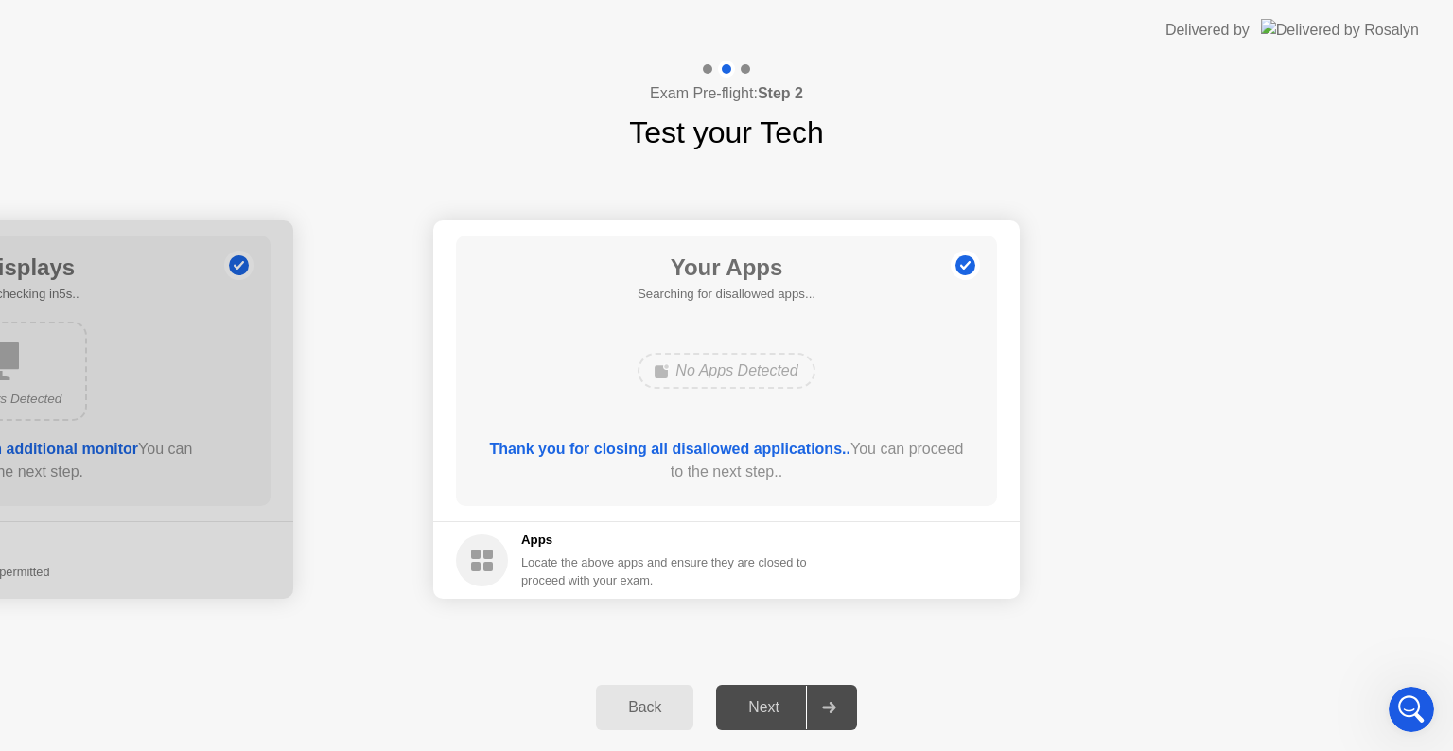
click at [832, 702] on icon at bounding box center [828, 707] width 13 height 11
click at [834, 714] on div at bounding box center [828, 708] width 45 height 44
click at [662, 708] on div "Back" at bounding box center [645, 707] width 86 height 17
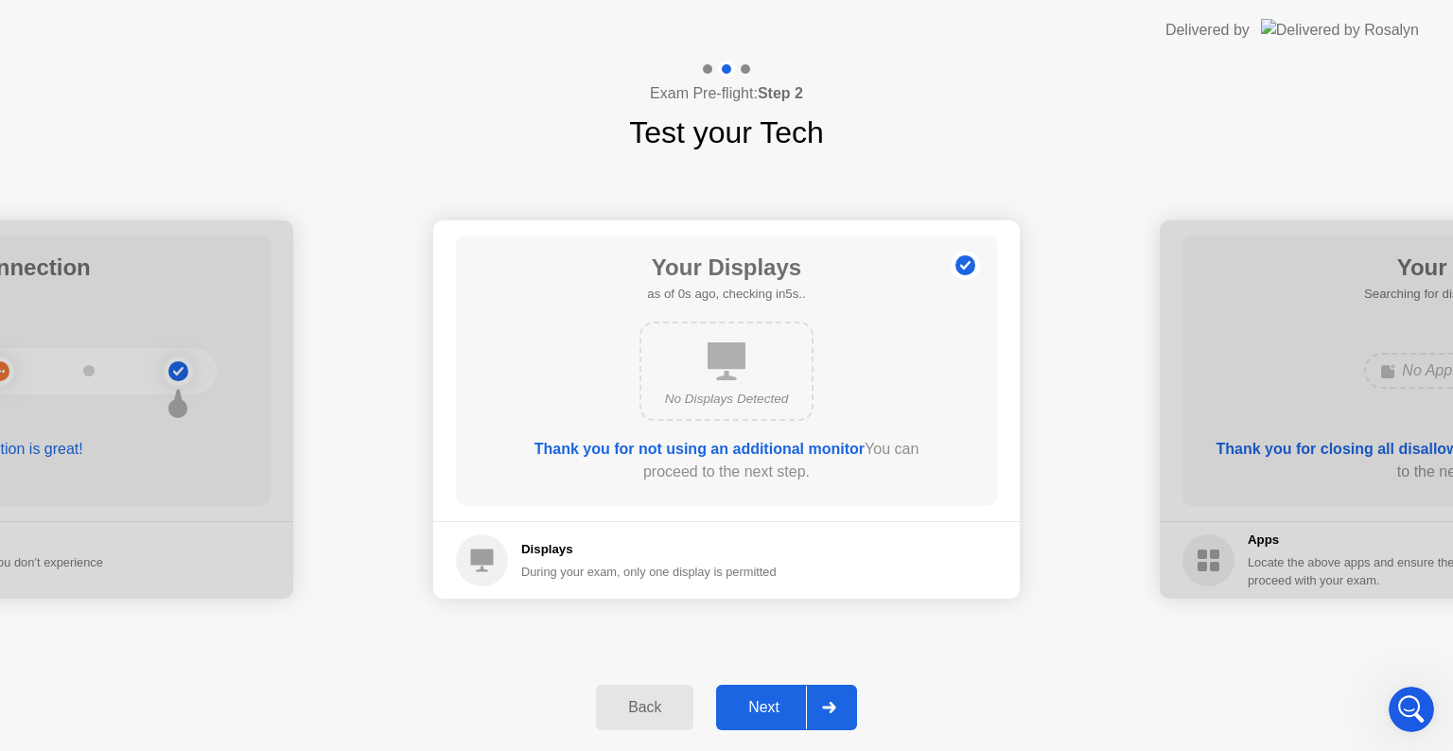
click at [836, 704] on icon at bounding box center [829, 707] width 14 height 11
